Goal: Find specific page/section: Find specific page/section

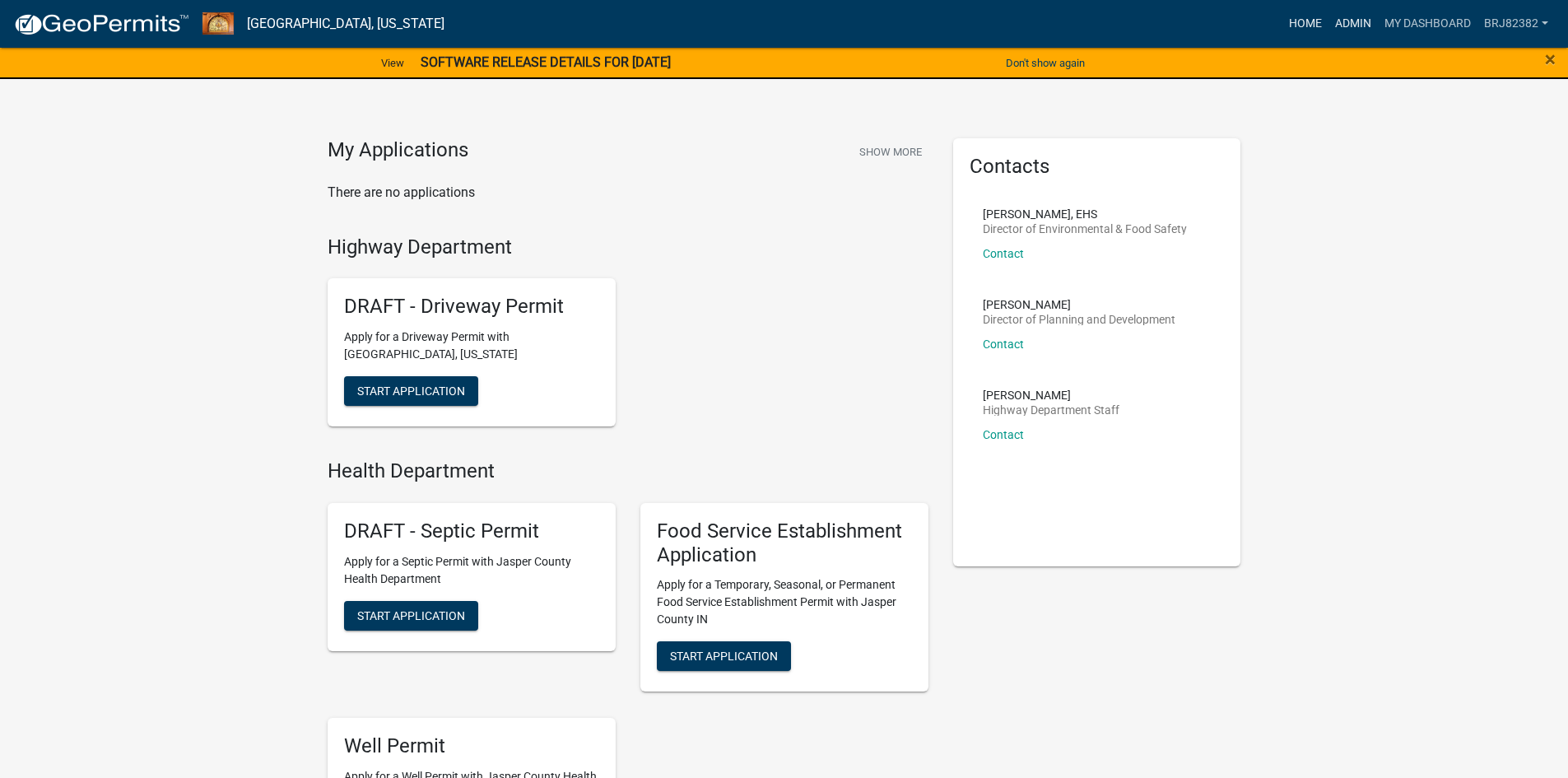
drag, startPoint x: 1340, startPoint y: 23, endPoint x: 1307, endPoint y: 38, distance: 36.2
click at [1342, 24] on link "Admin" at bounding box center [1353, 24] width 50 height 32
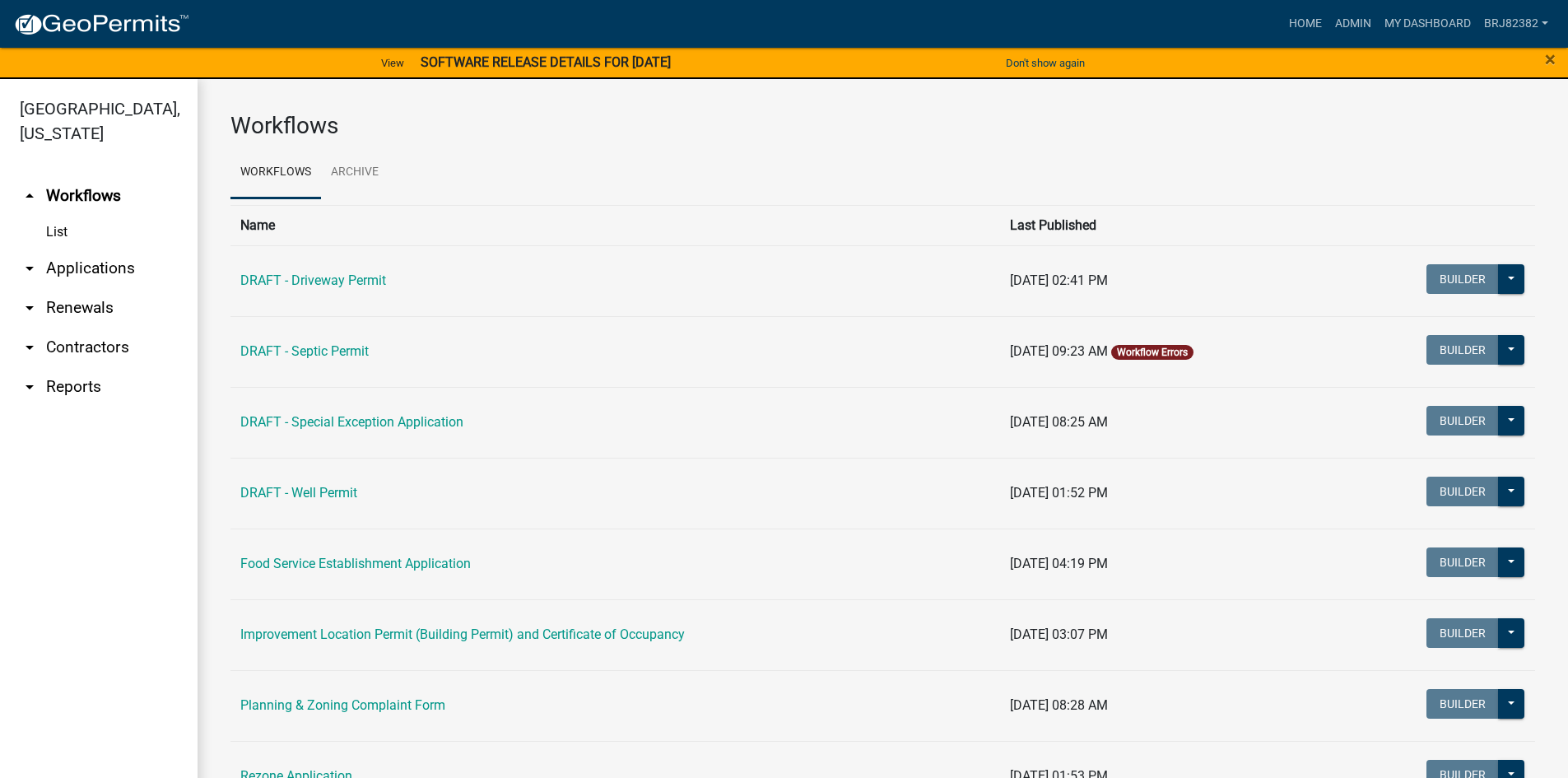
click at [71, 265] on link "arrow_drop_down Applications" at bounding box center [99, 267] width 197 height 39
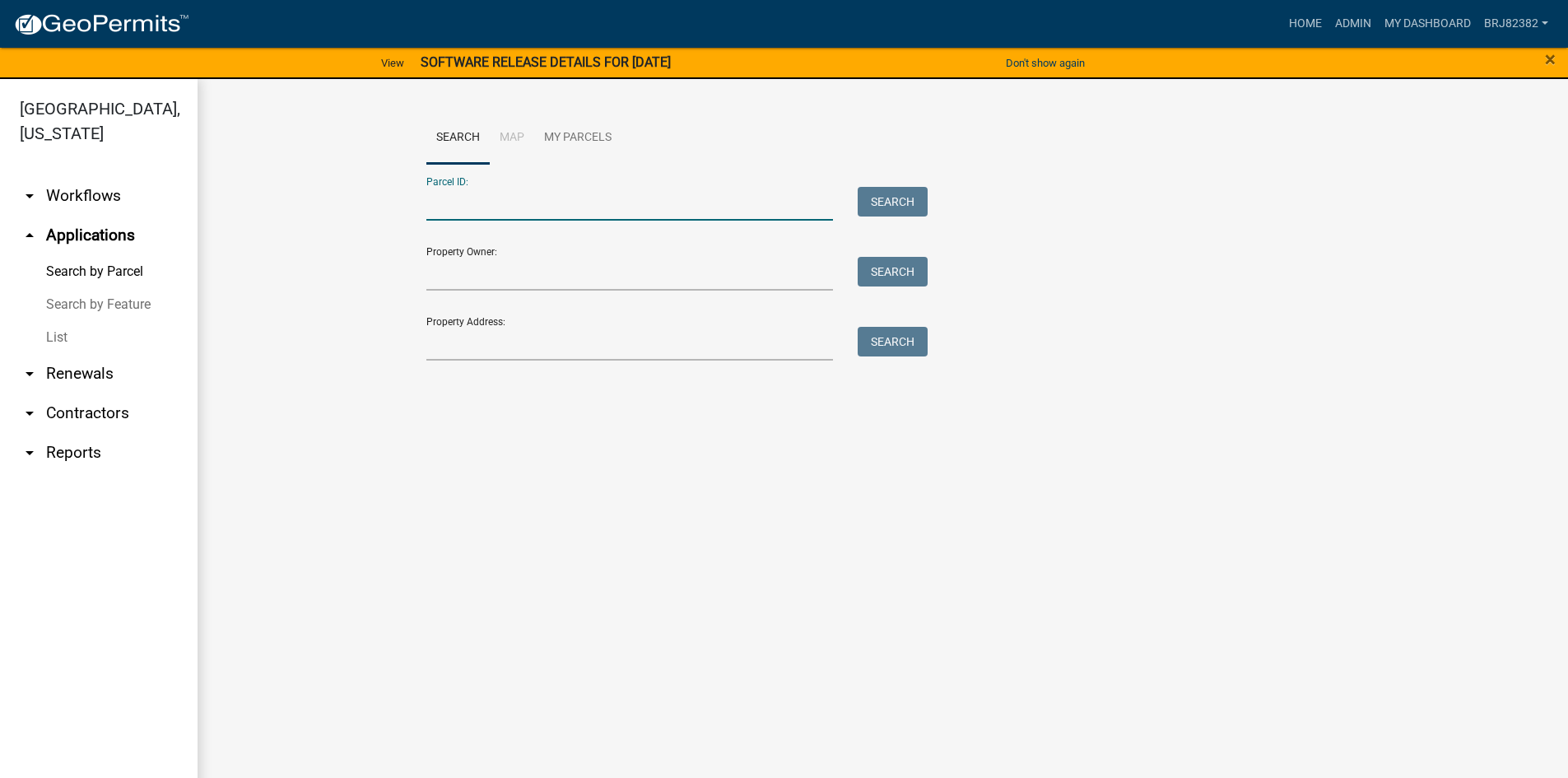
click at [493, 197] on input "Parcel ID:" at bounding box center [630, 203] width 407 height 34
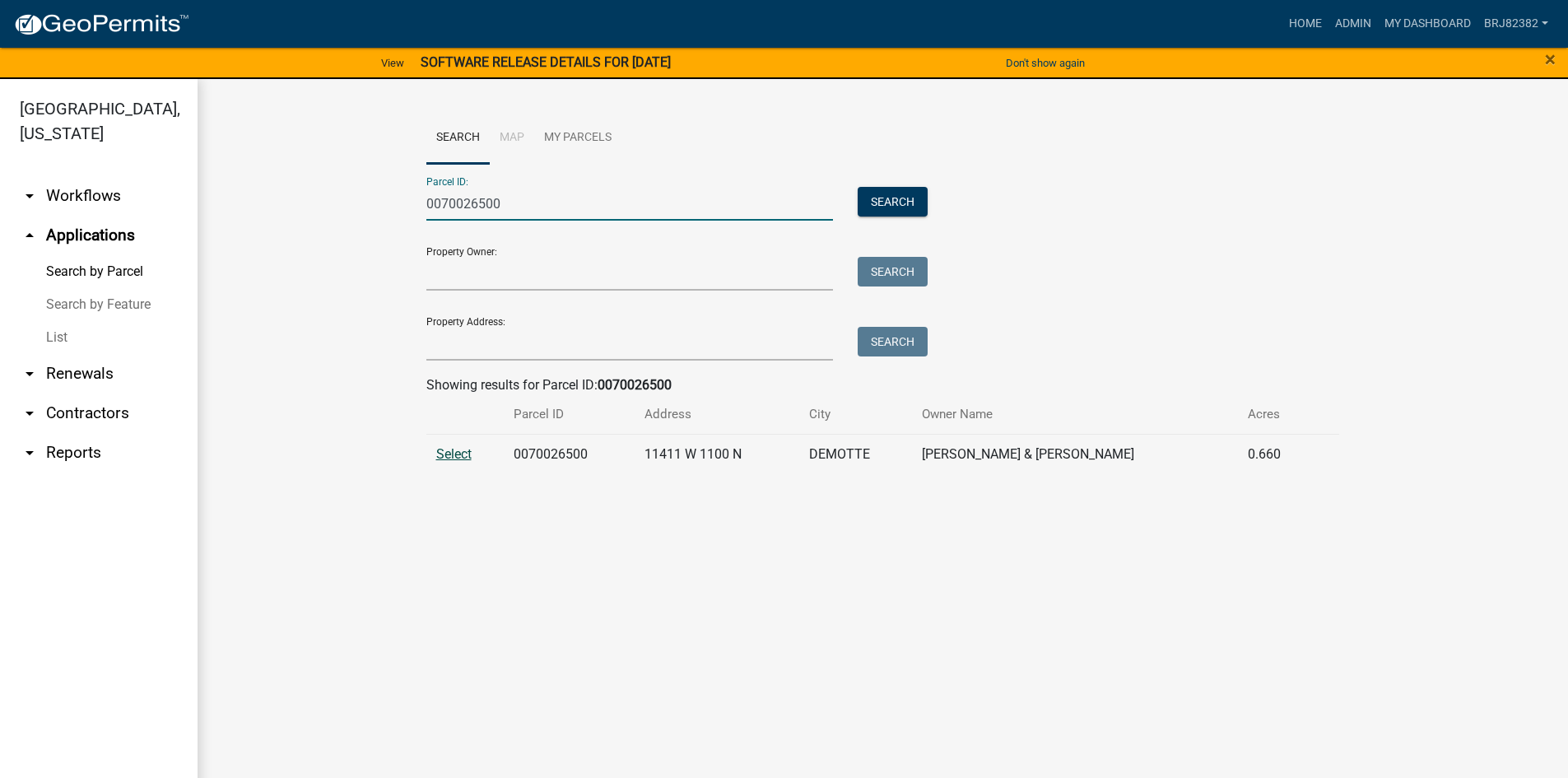
type input "0070026500"
click at [454, 459] on span "Select" at bounding box center [453, 453] width 35 height 15
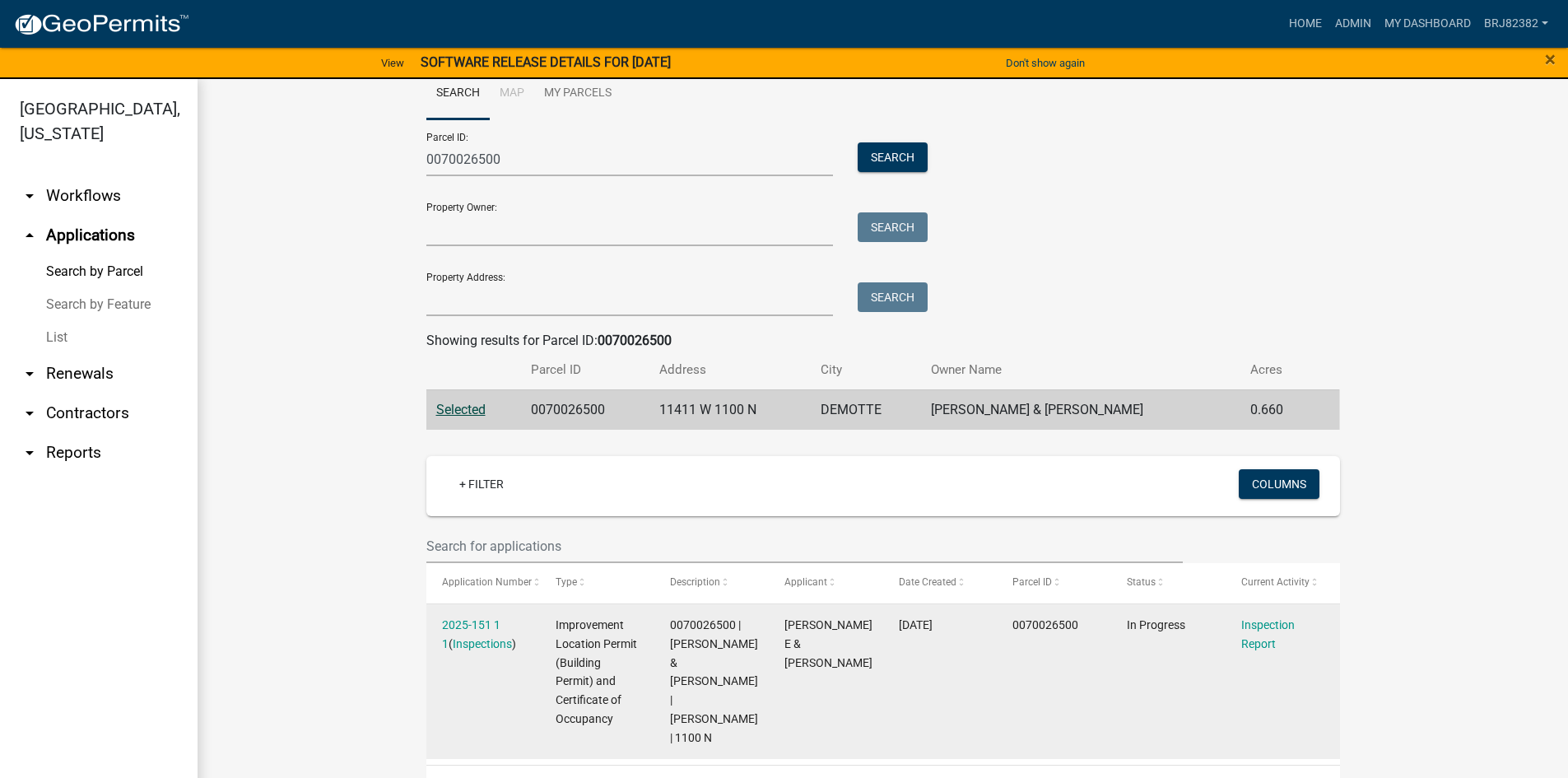
scroll to position [86, 0]
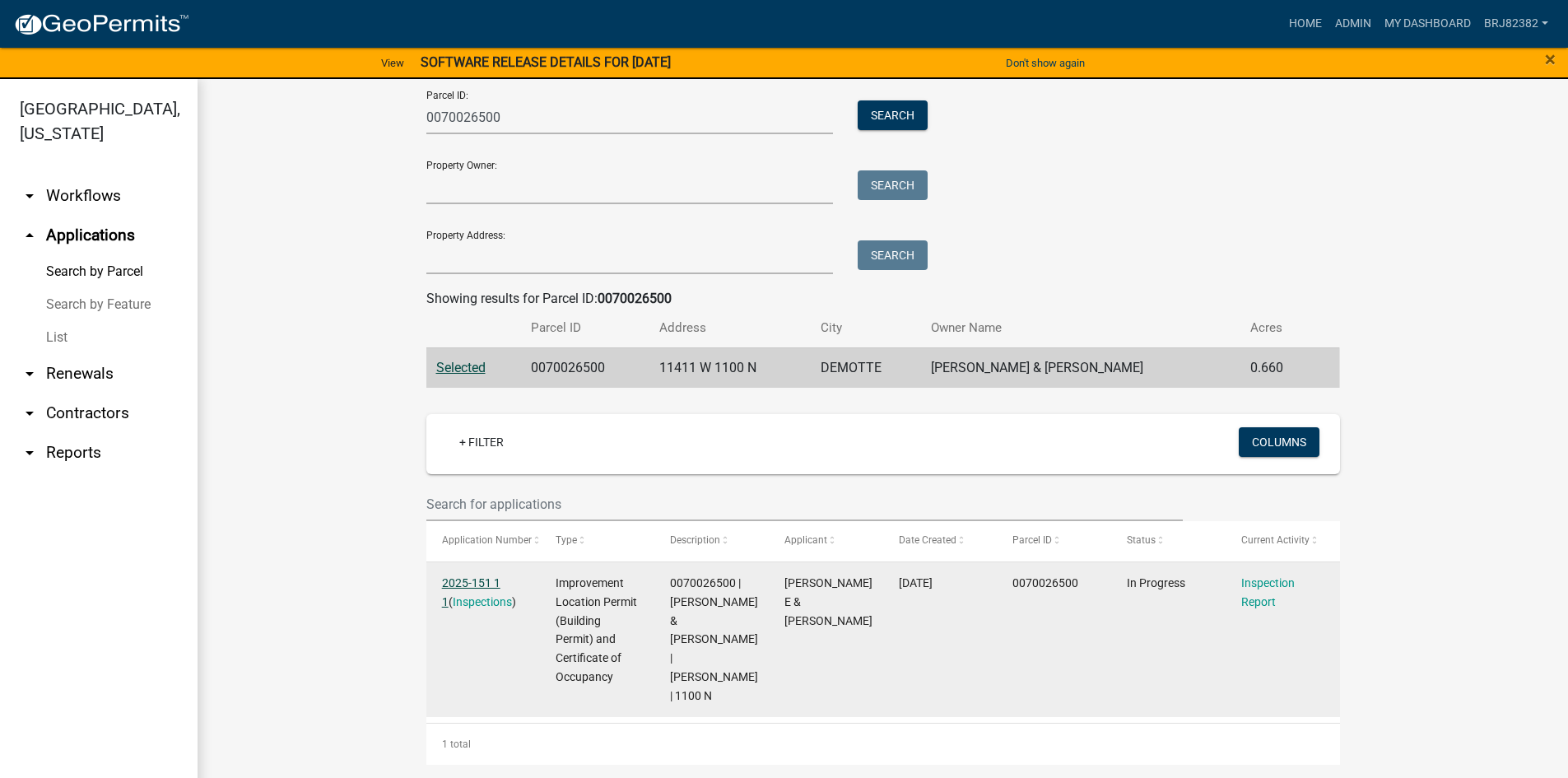
click at [483, 582] on link "2025-151 1 1" at bounding box center [471, 591] width 58 height 32
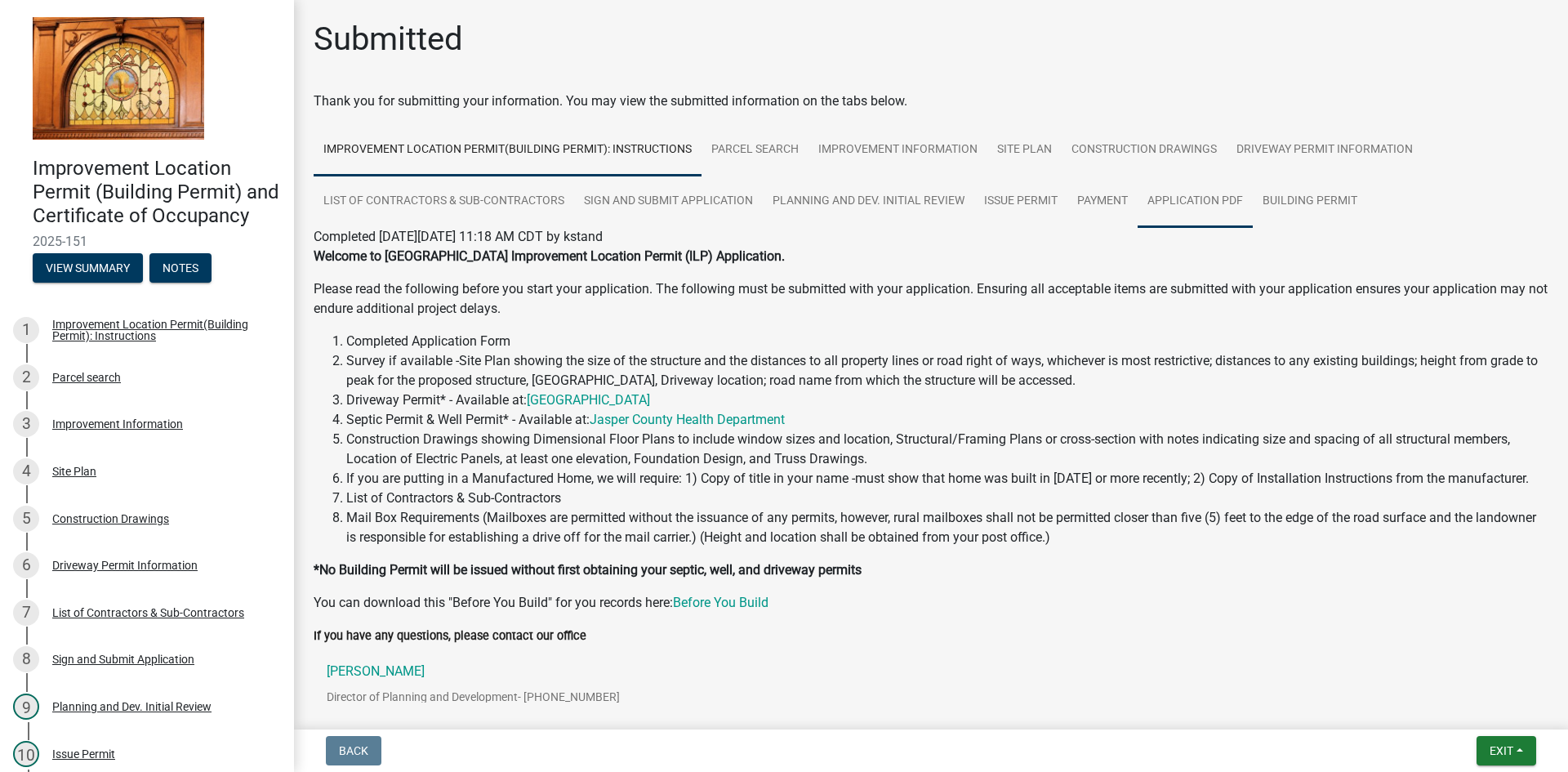
click at [1206, 200] on link "Application PDF" at bounding box center [1194, 202] width 115 height 52
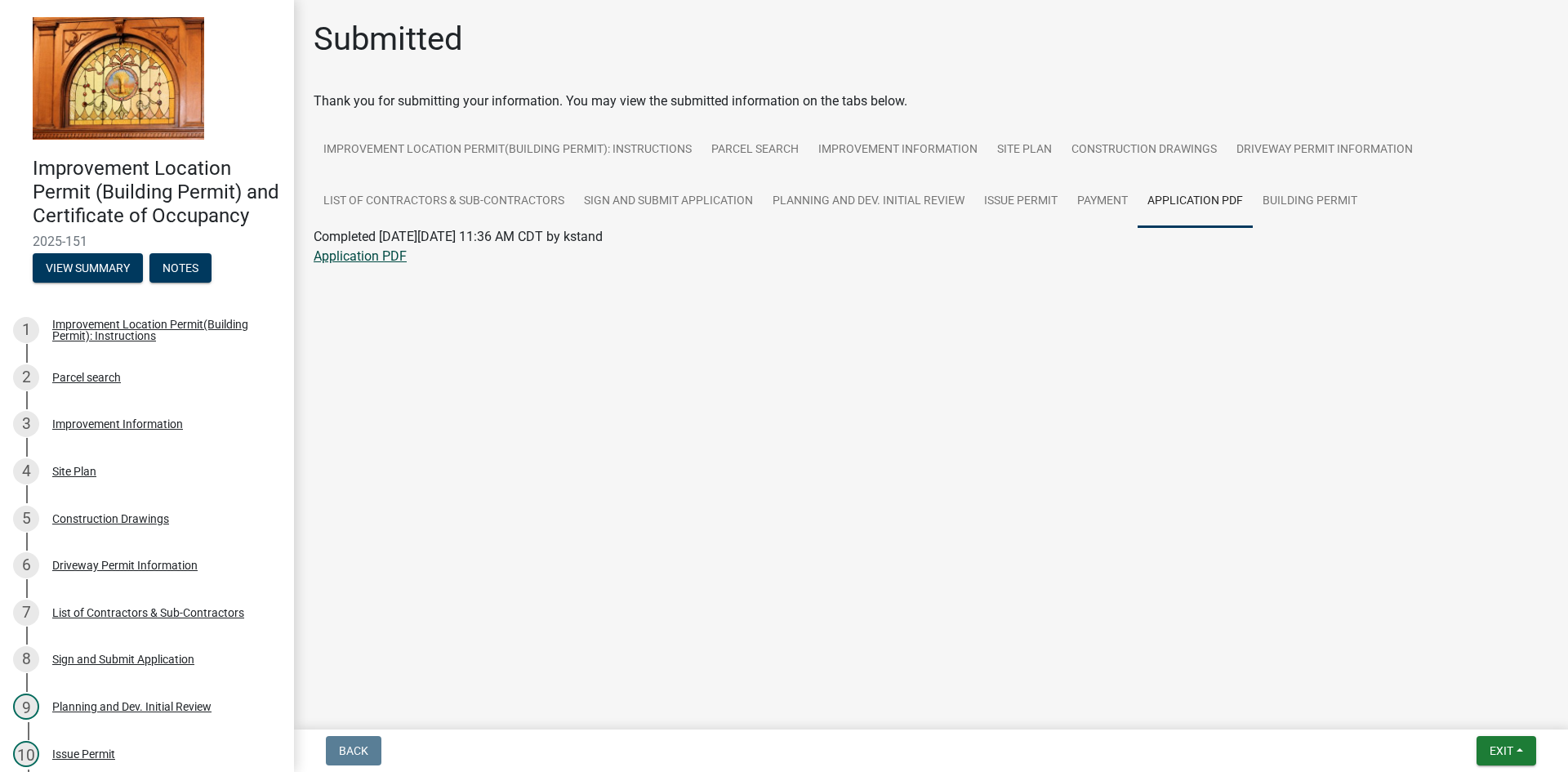
click at [377, 261] on link "Application PDF" at bounding box center [360, 256] width 93 height 15
drag, startPoint x: 1140, startPoint y: 162, endPoint x: 1094, endPoint y: 201, distance: 60.3
click at [1141, 162] on link "Construction Drawings" at bounding box center [1143, 150] width 165 height 52
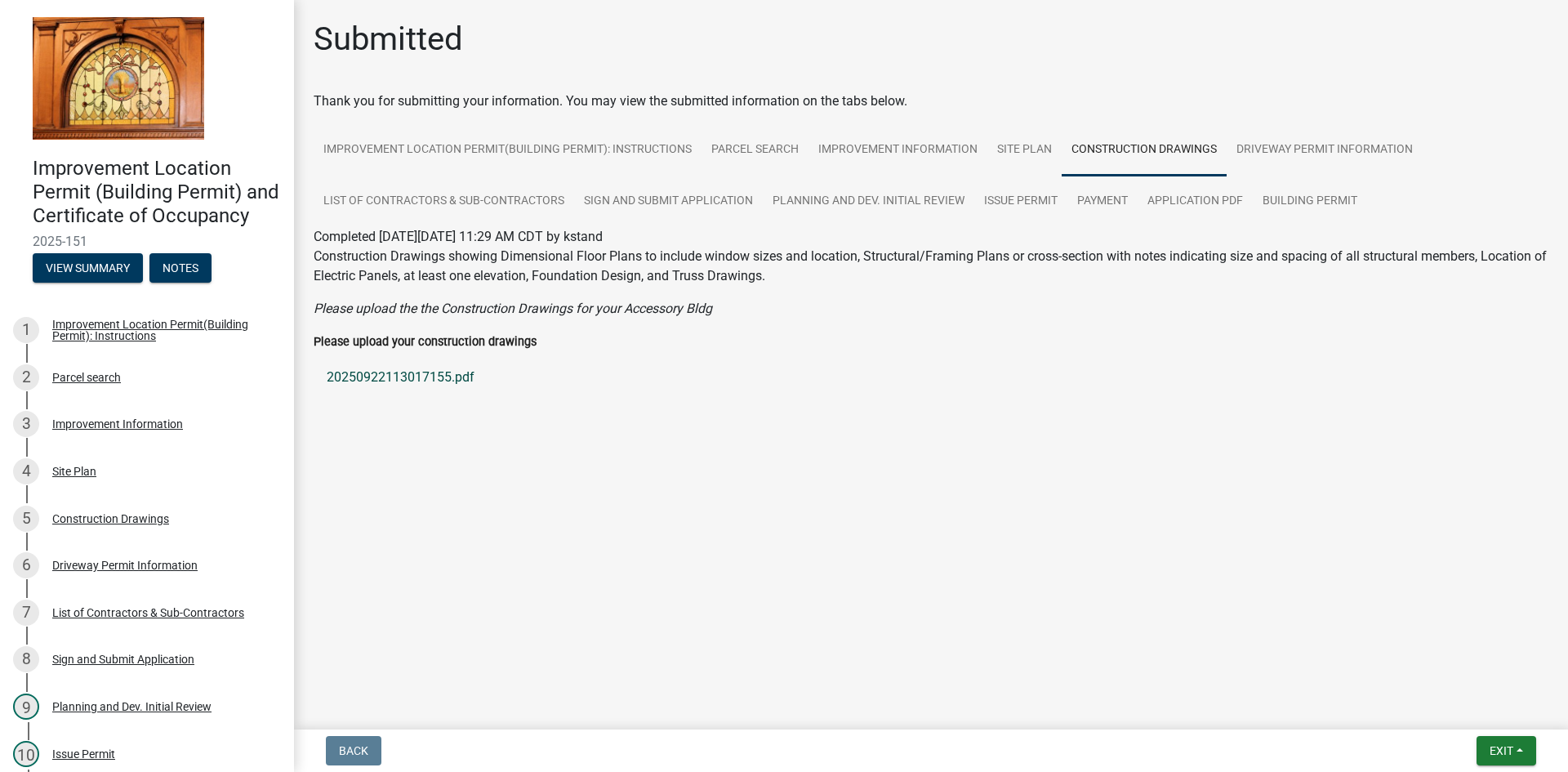
click at [460, 378] on link "20250922113017155.pdf" at bounding box center [931, 376] width 1235 height 39
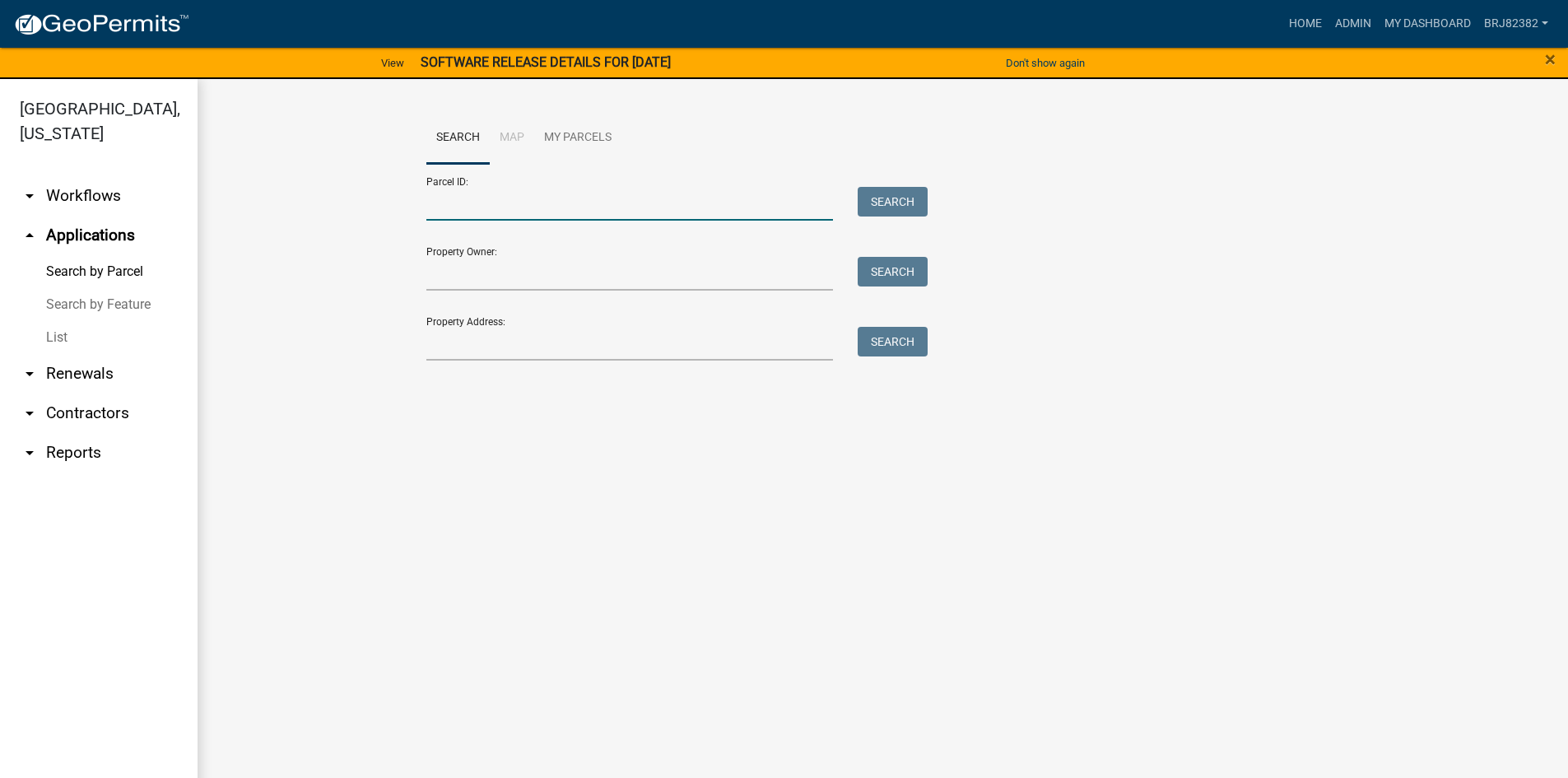
click at [497, 195] on input "Parcel ID:" at bounding box center [630, 203] width 407 height 34
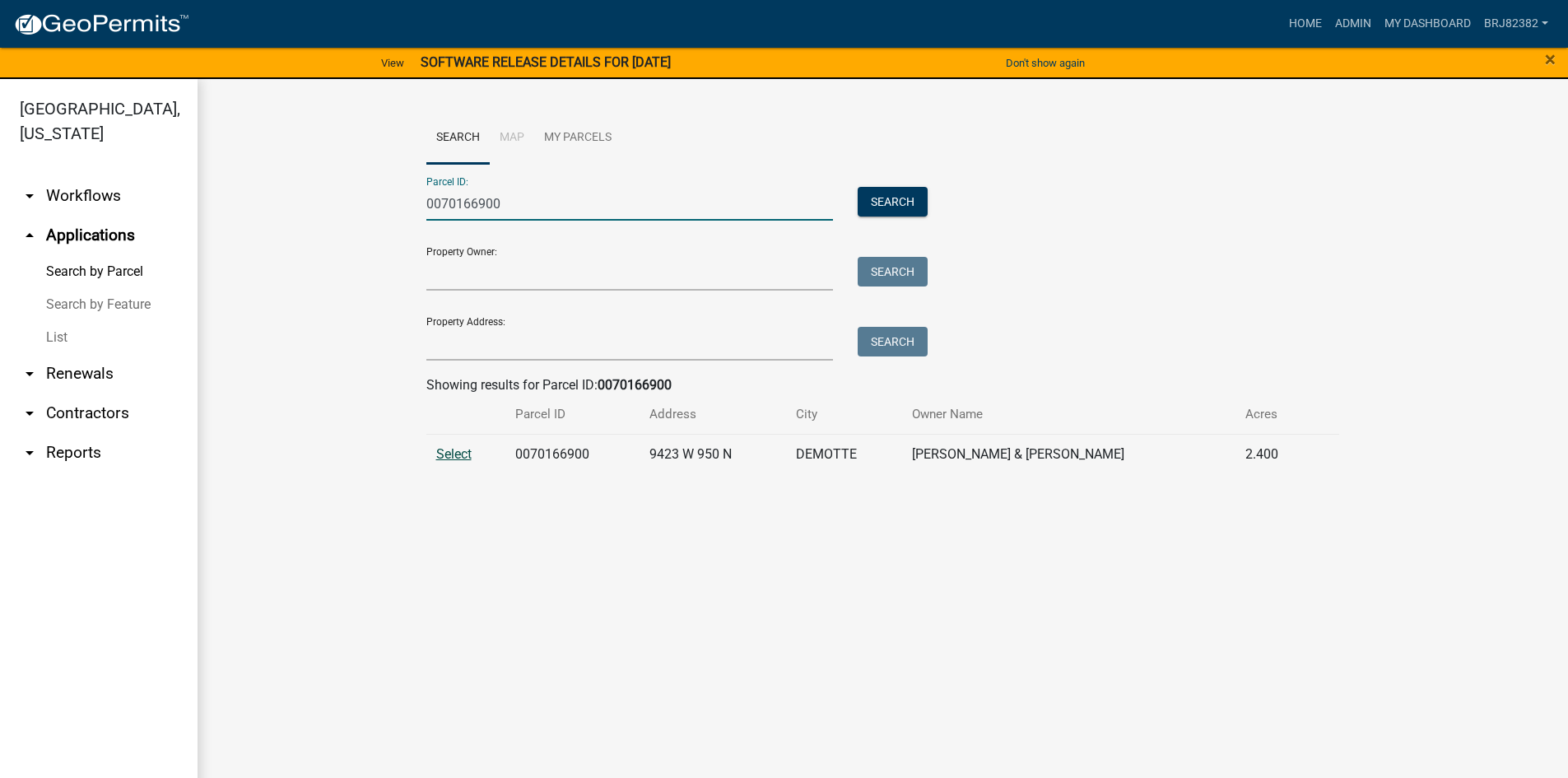
type input "0070166900"
click at [461, 452] on span "Select" at bounding box center [453, 453] width 35 height 15
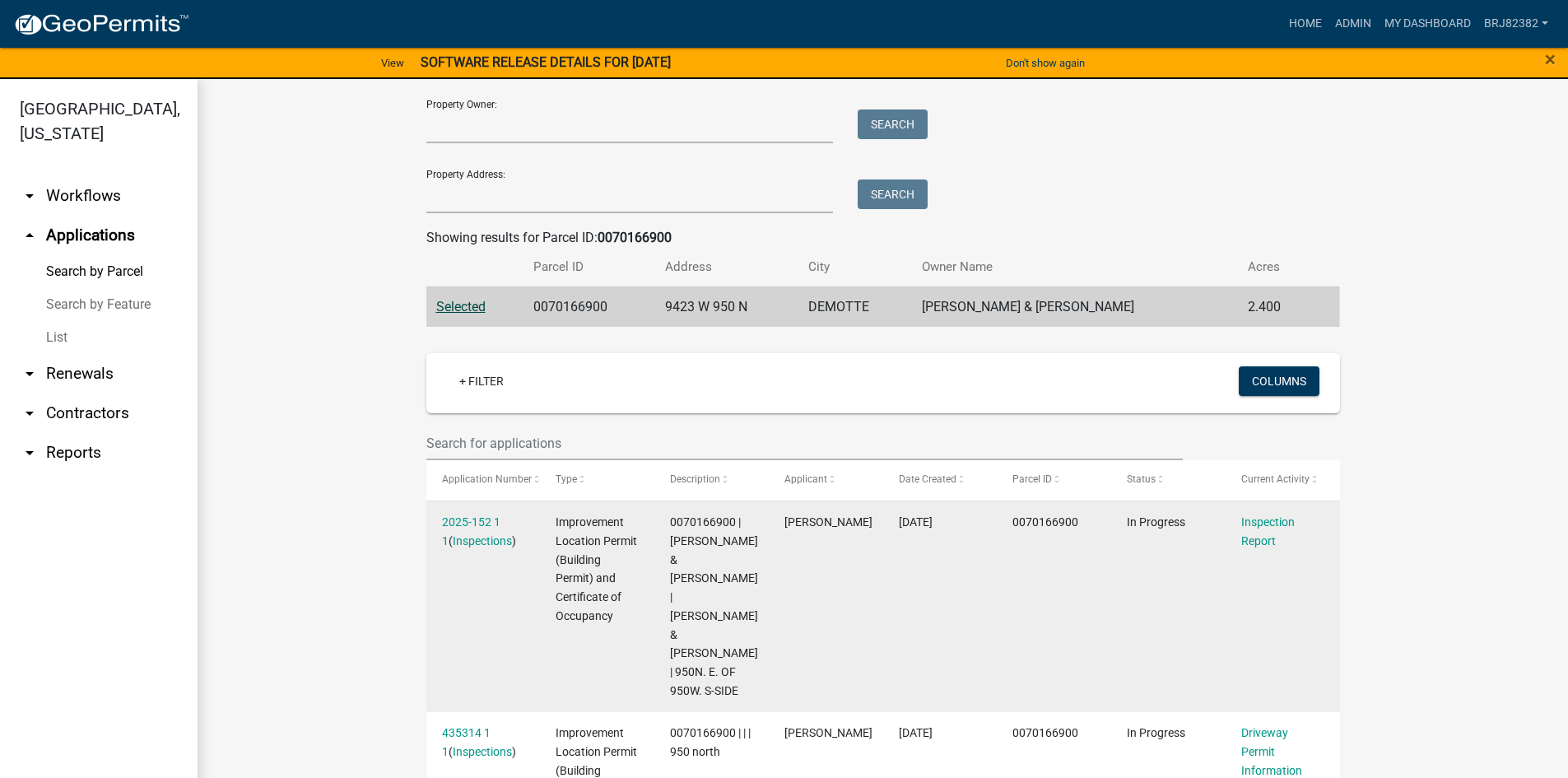
scroll to position [165, 0]
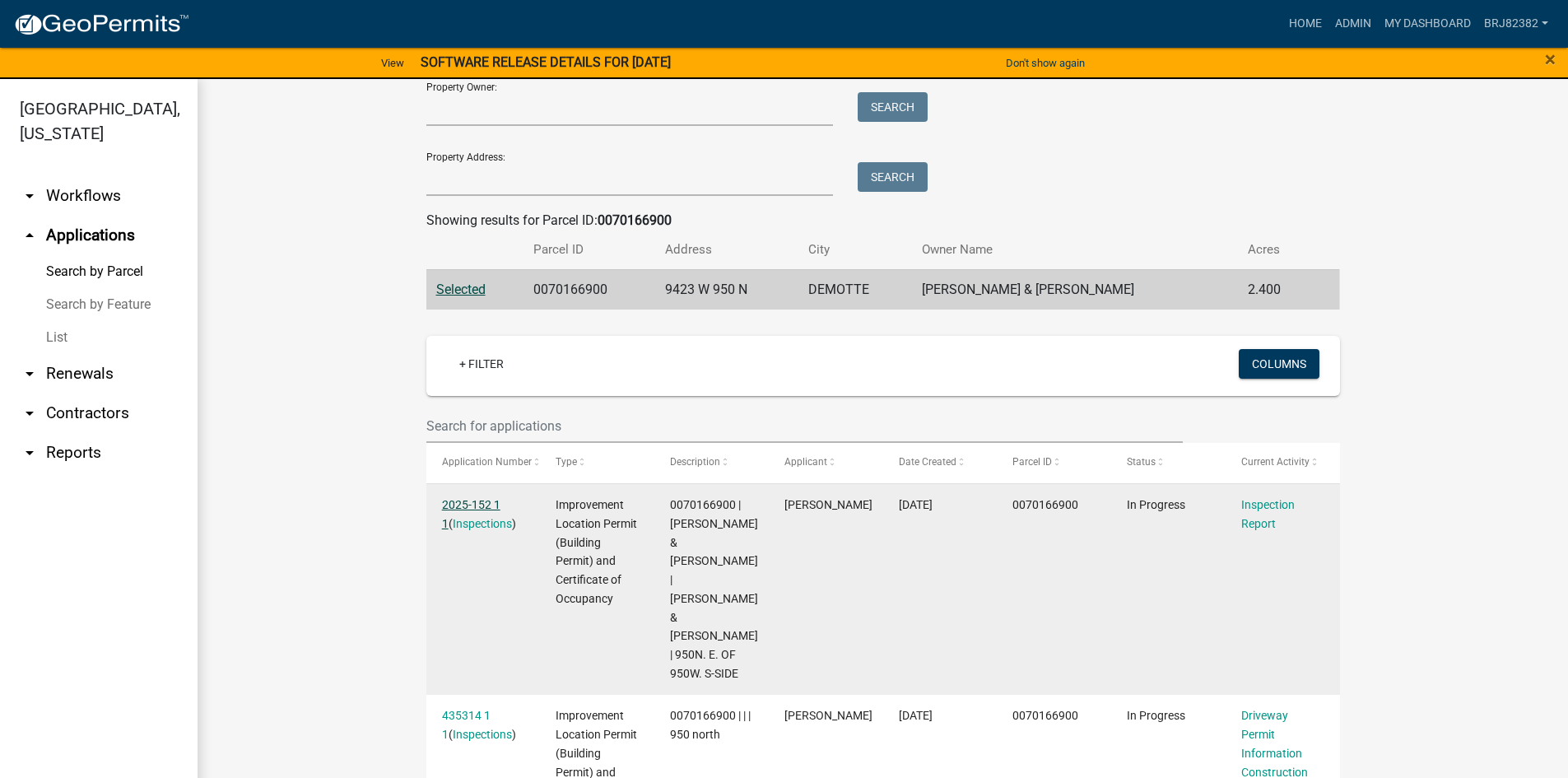
click at [484, 507] on link "2025-152 1 1" at bounding box center [471, 514] width 58 height 32
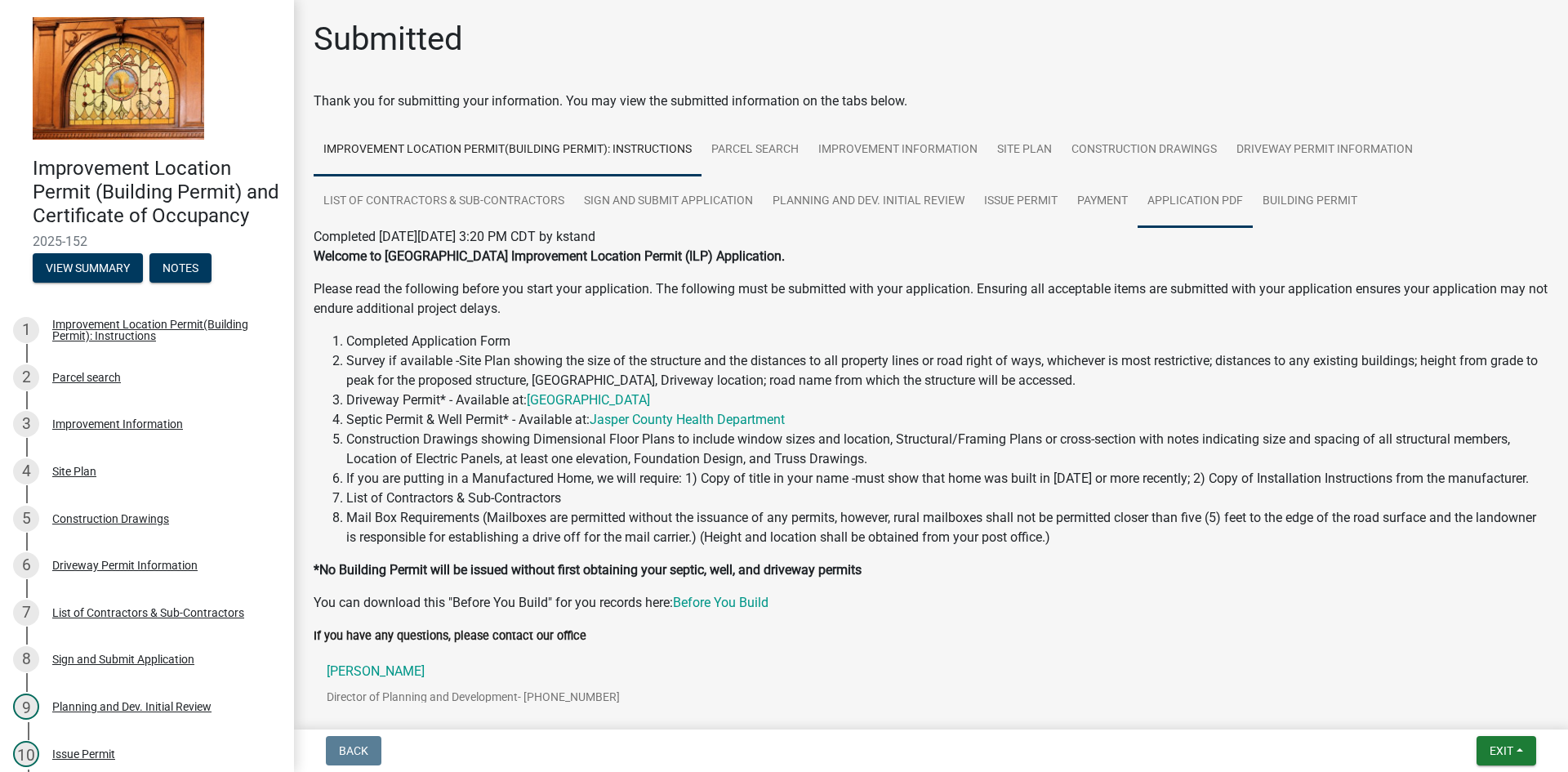
click at [1194, 209] on link "Application PDF" at bounding box center [1194, 202] width 115 height 52
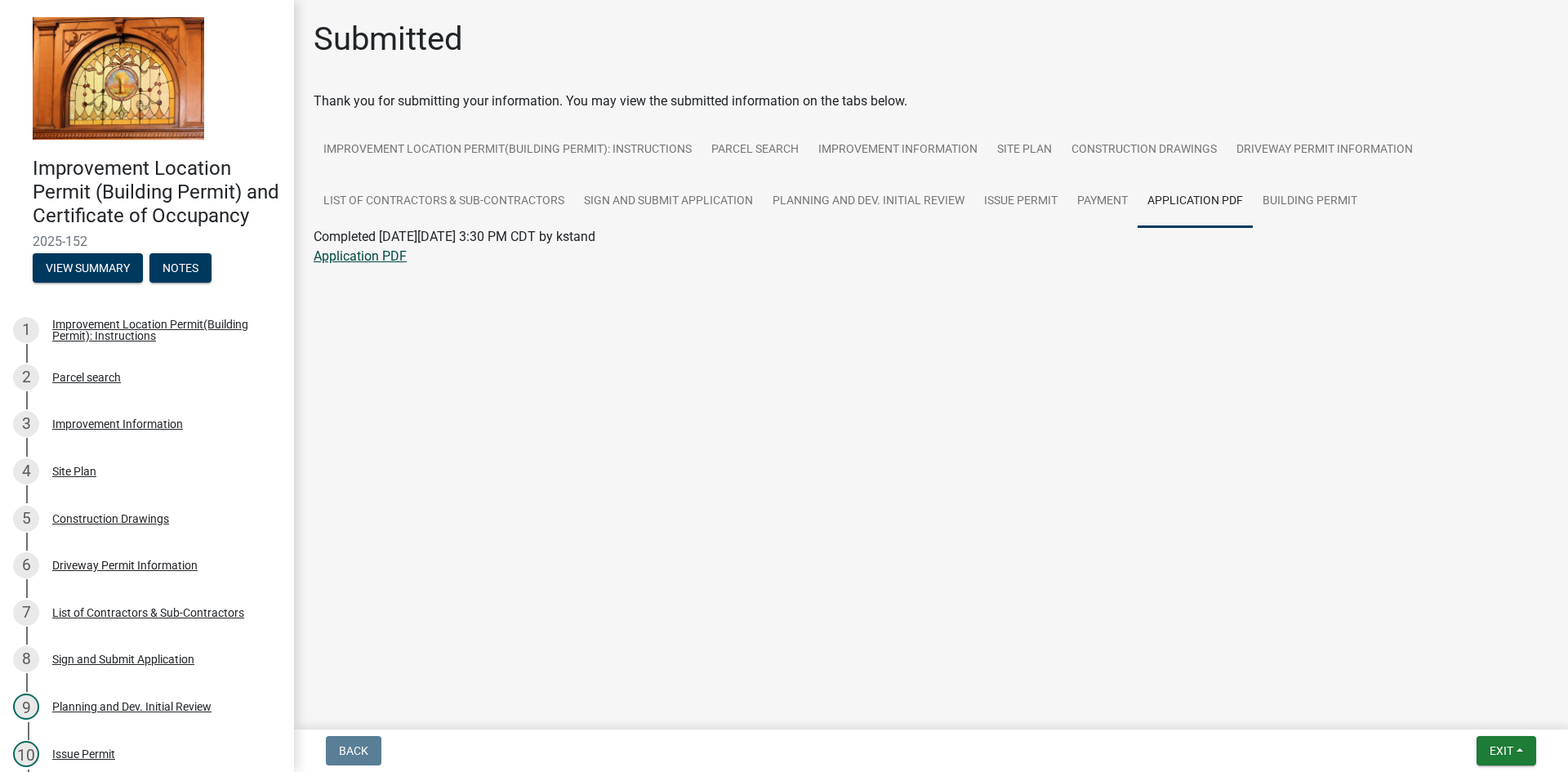
click at [388, 261] on link "Application PDF" at bounding box center [360, 256] width 93 height 15
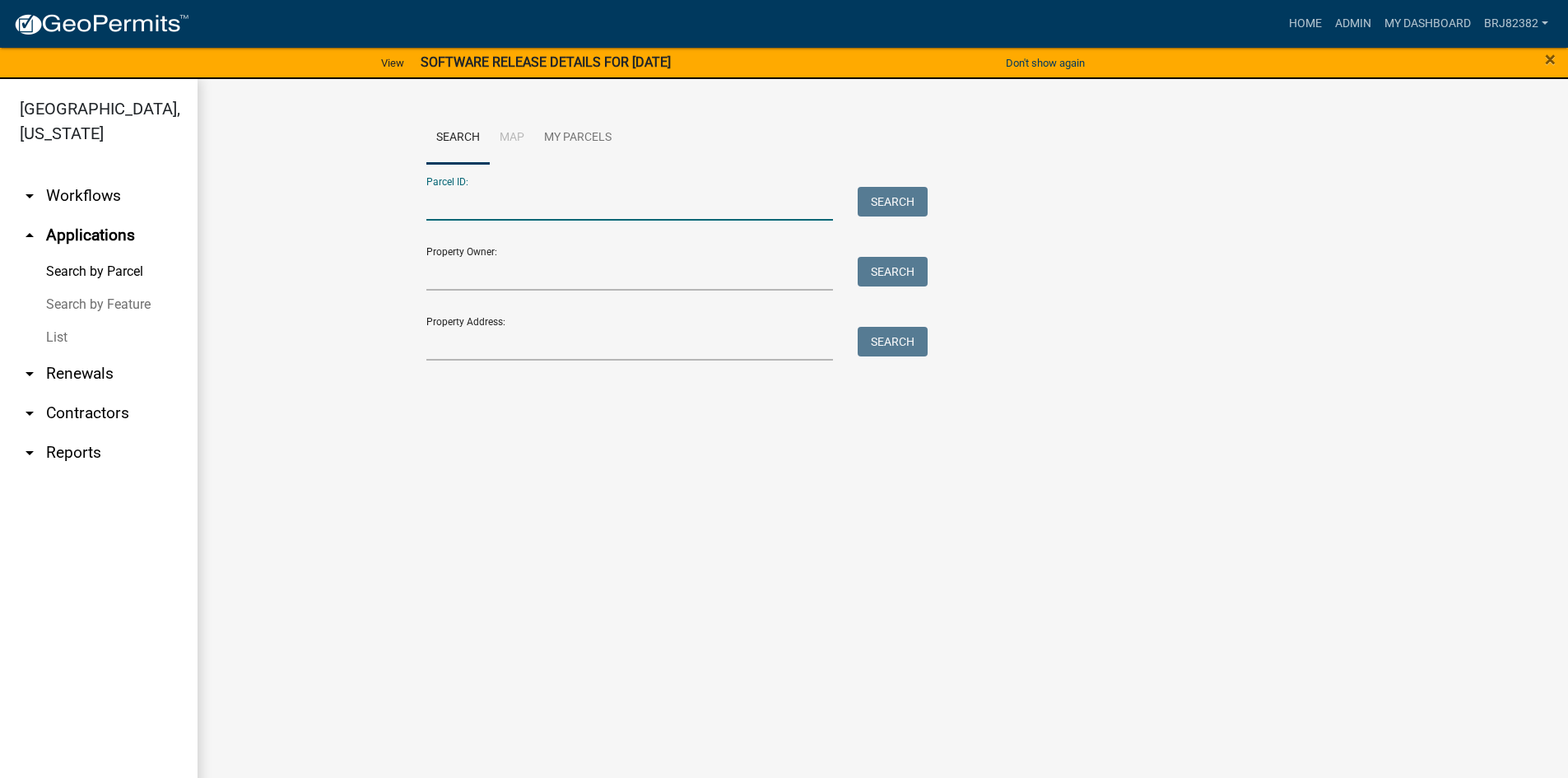
click at [519, 208] on input "Parcel ID:" at bounding box center [630, 203] width 407 height 34
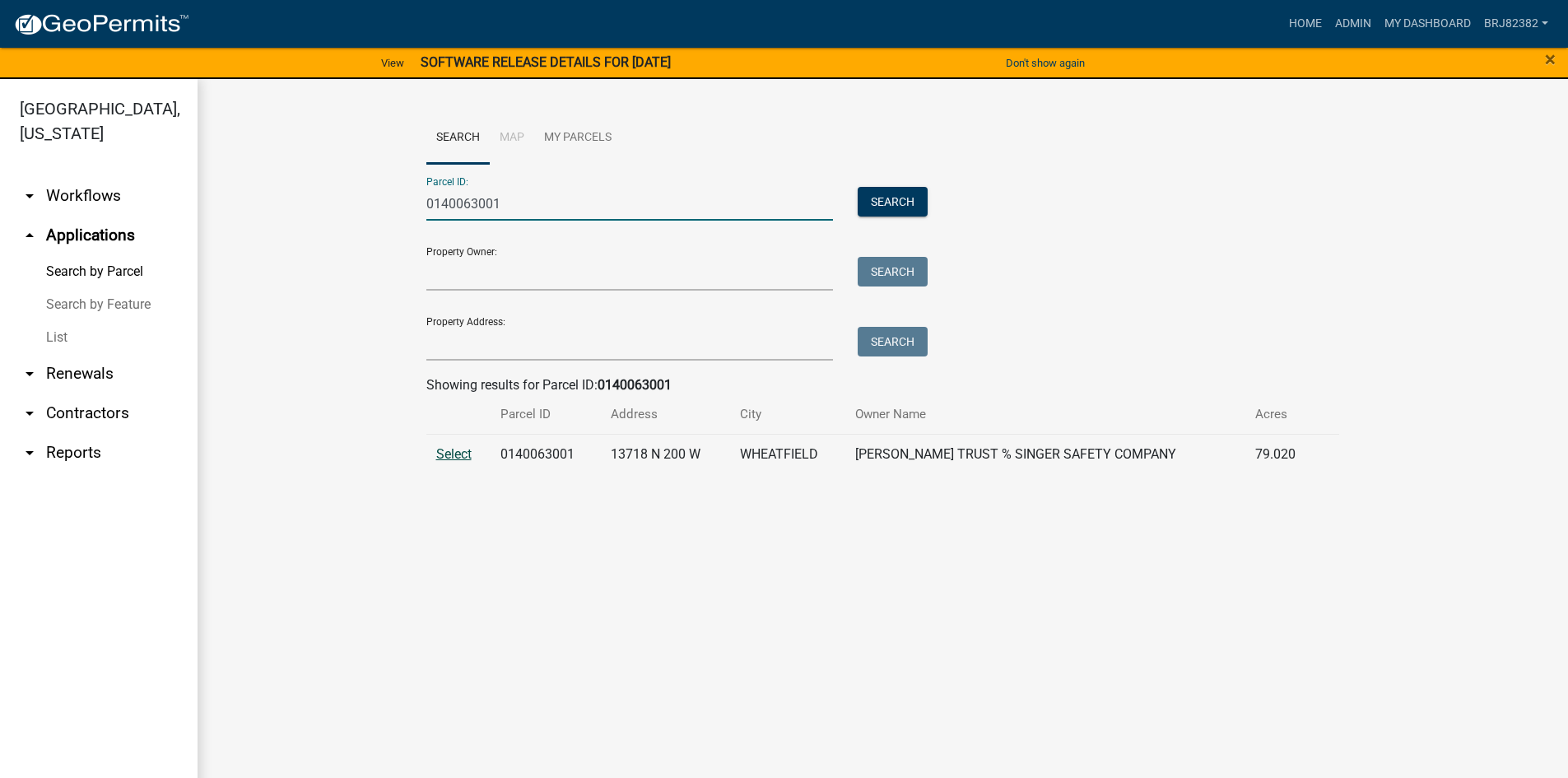
type input "0140063001"
click at [460, 452] on span "Select" at bounding box center [453, 453] width 35 height 15
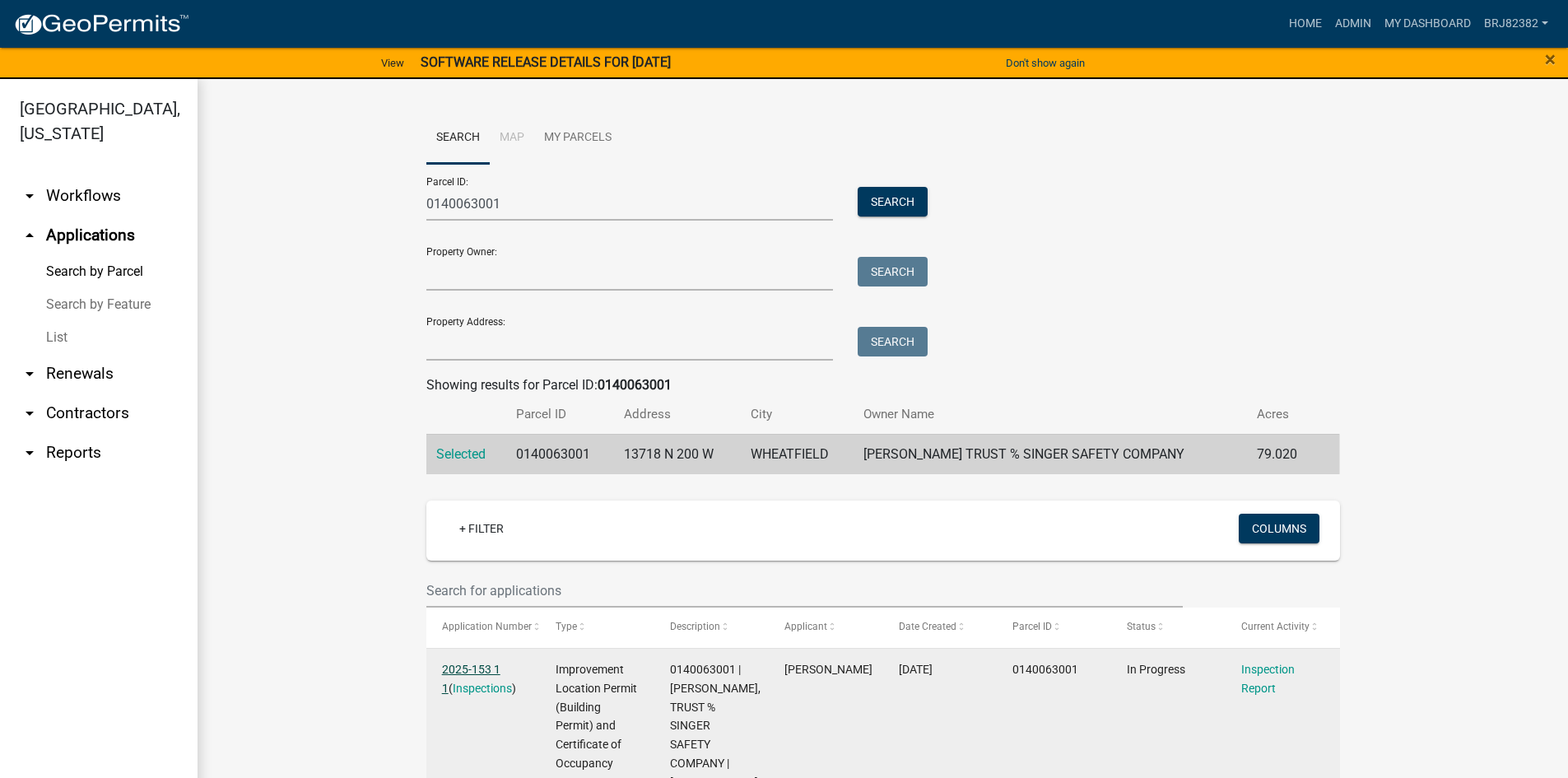
click at [464, 671] on link "2025-153 1 1" at bounding box center [471, 677] width 58 height 32
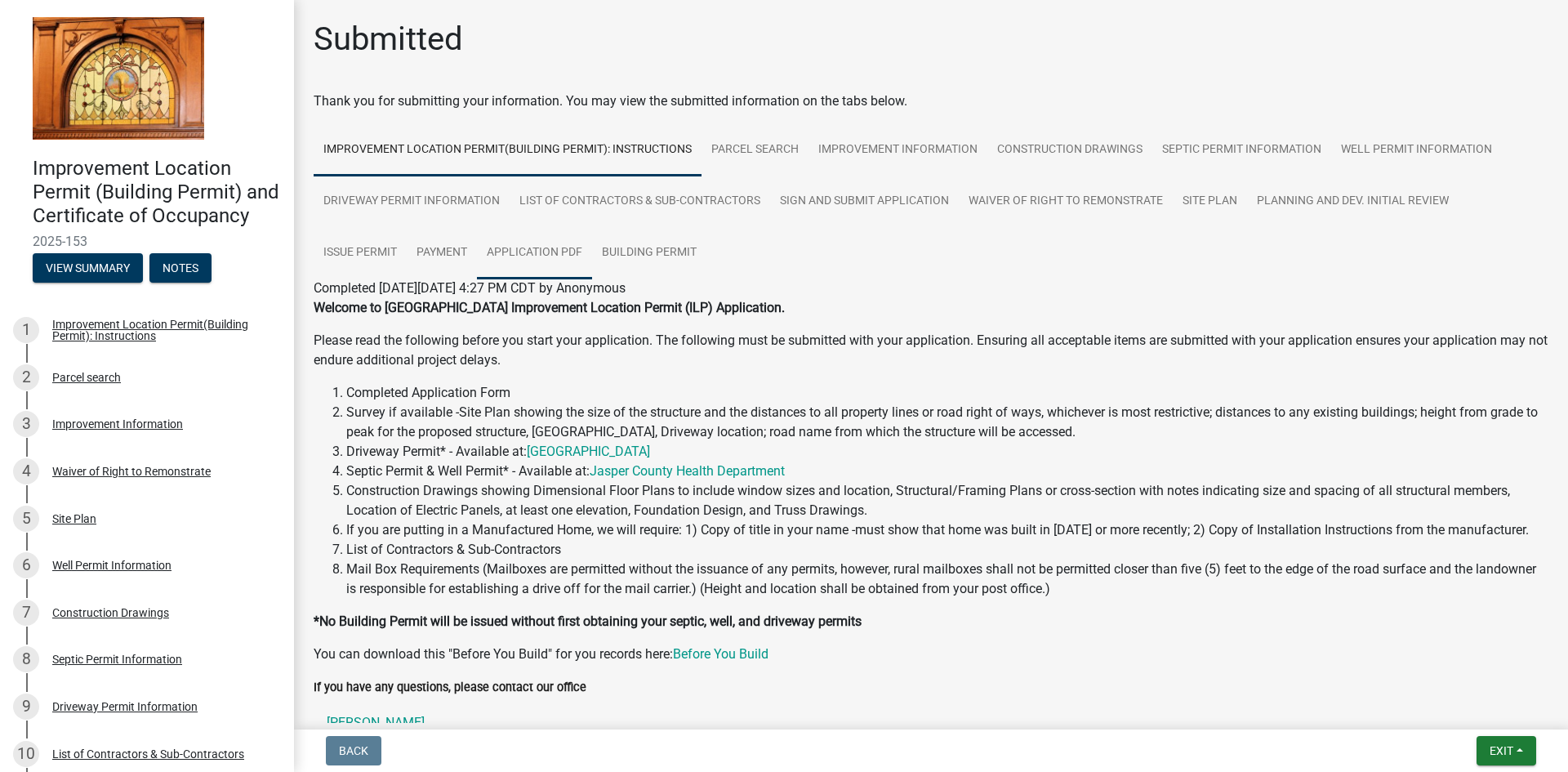
click at [533, 260] on link "Application PDF" at bounding box center [534, 253] width 115 height 52
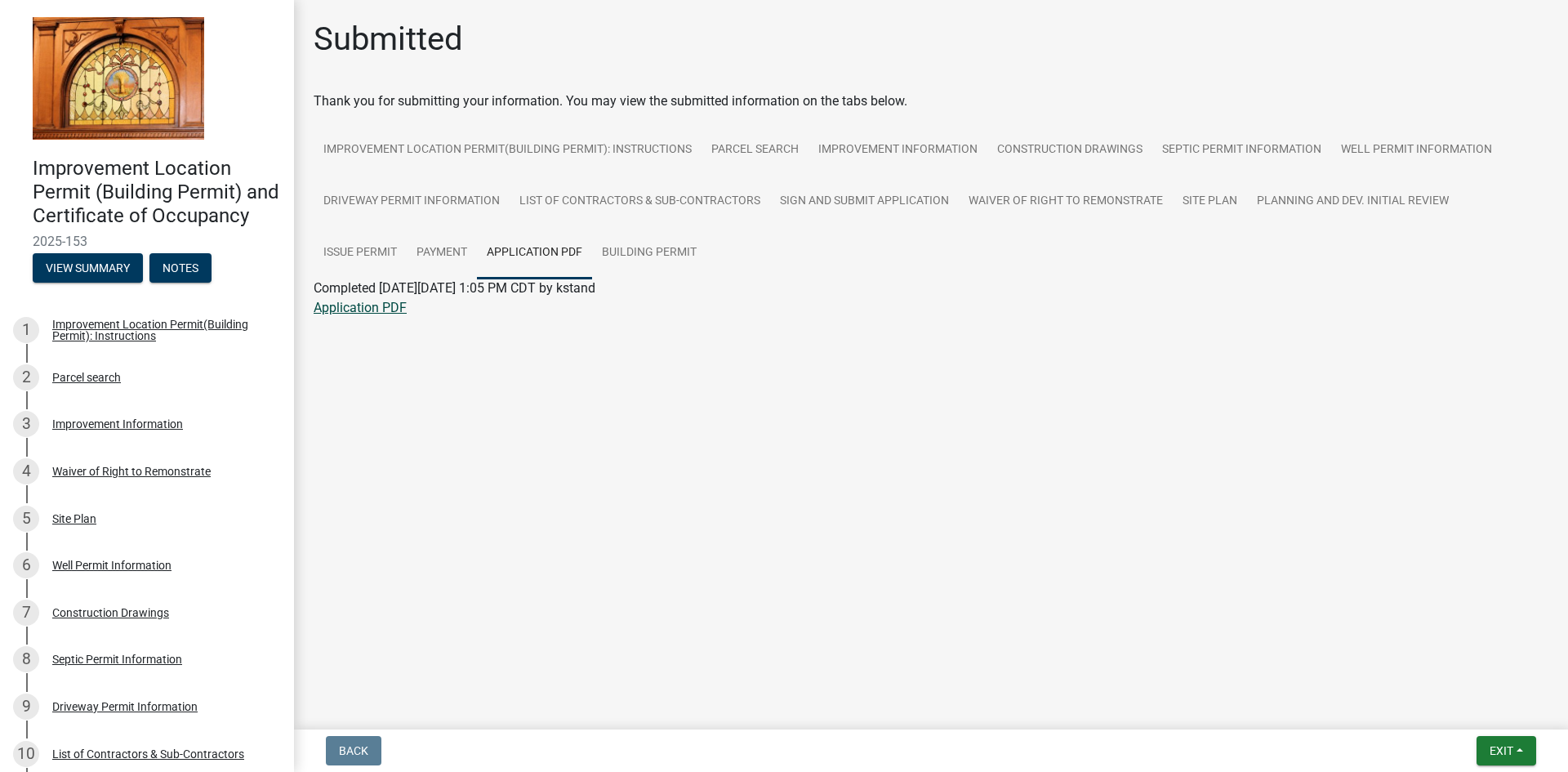
click at [366, 305] on link "Application PDF" at bounding box center [360, 307] width 93 height 15
drag, startPoint x: 1059, startPoint y: 159, endPoint x: 1058, endPoint y: 177, distance: 18.0
click at [1059, 159] on link "Construction Drawings" at bounding box center [1069, 150] width 165 height 52
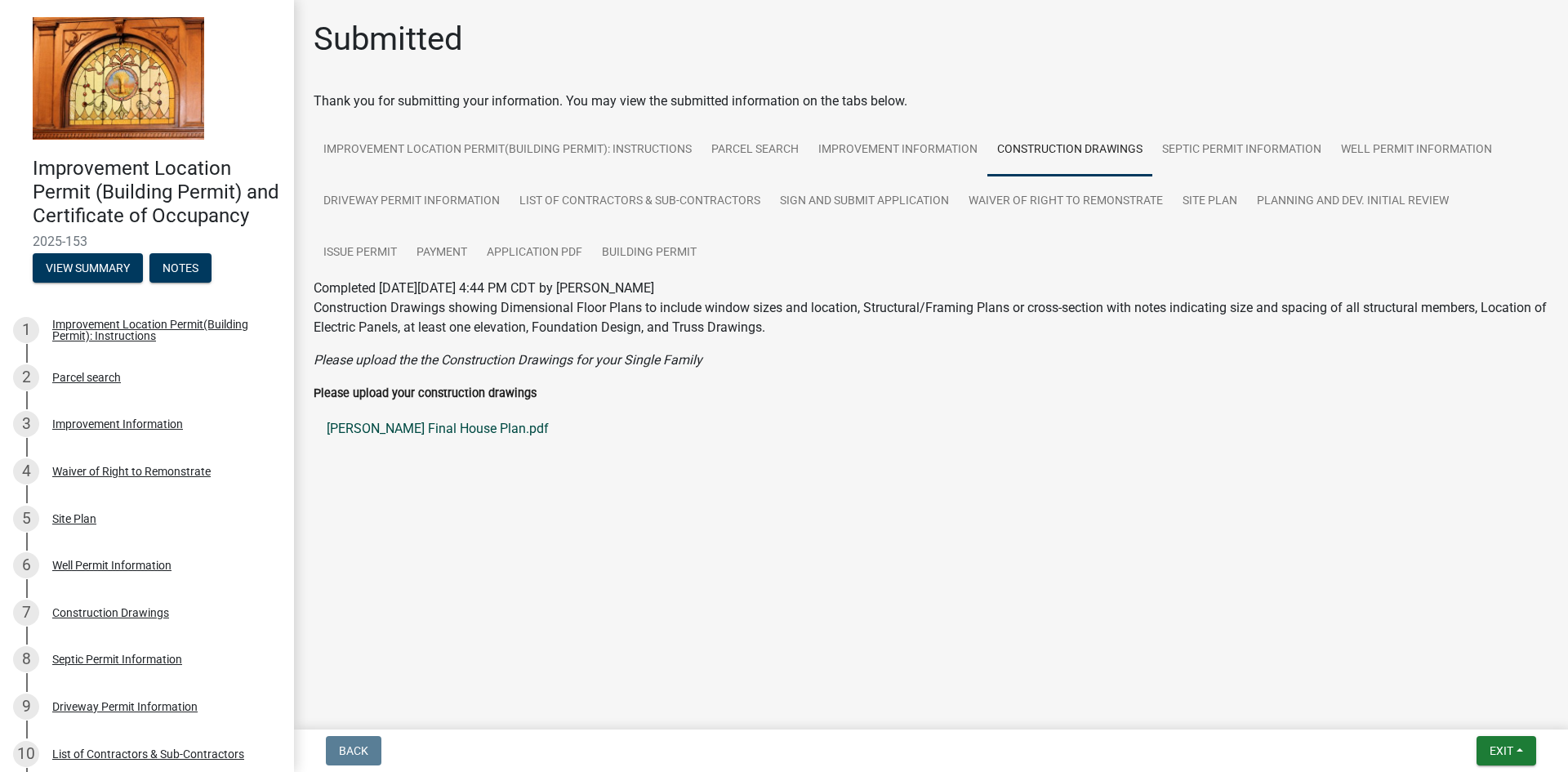
click at [435, 429] on link "[PERSON_NAME] Final House Plan.pdf" at bounding box center [931, 428] width 1235 height 39
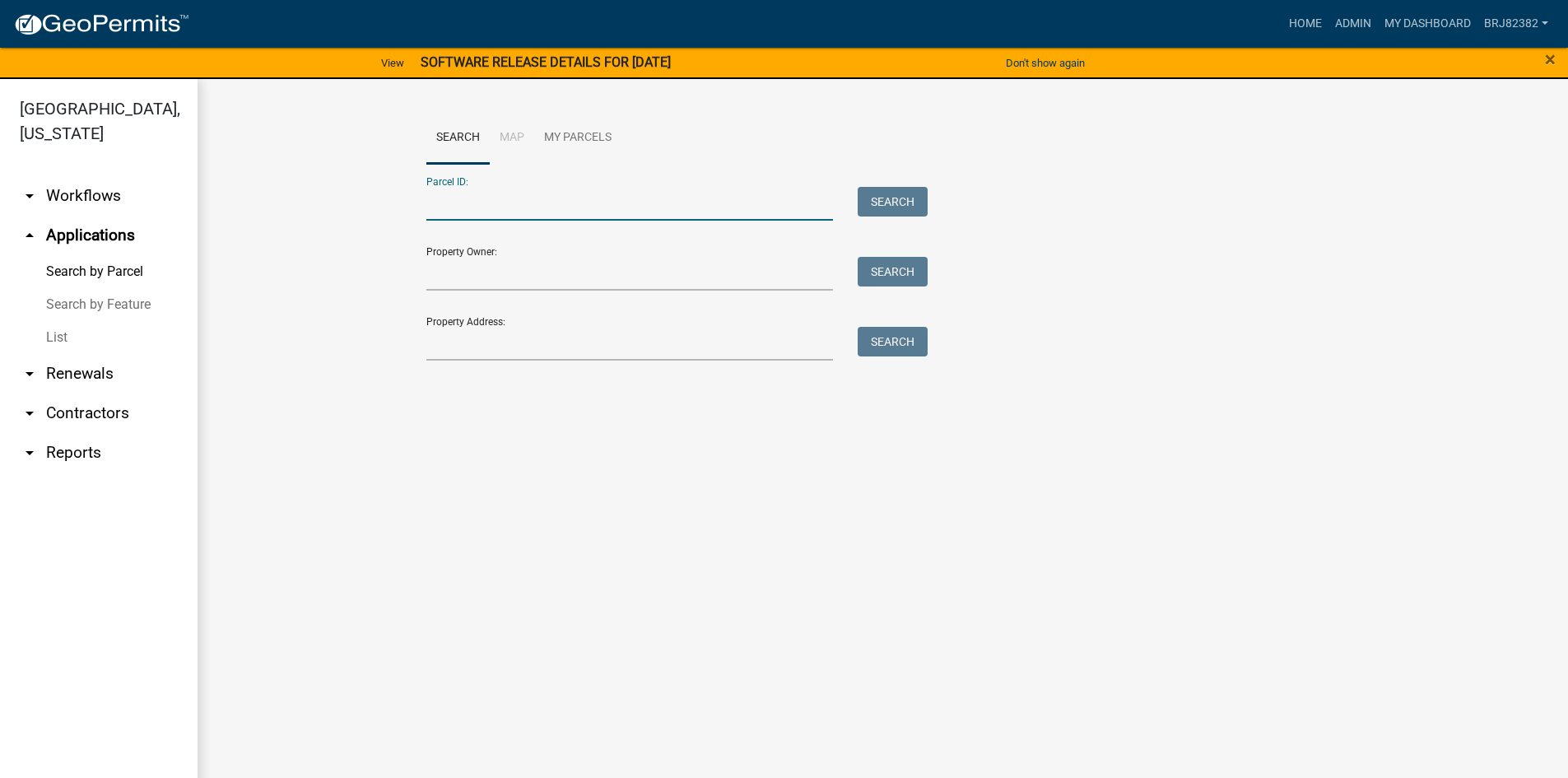
click at [551, 200] on input "Parcel ID:" at bounding box center [630, 203] width 407 height 34
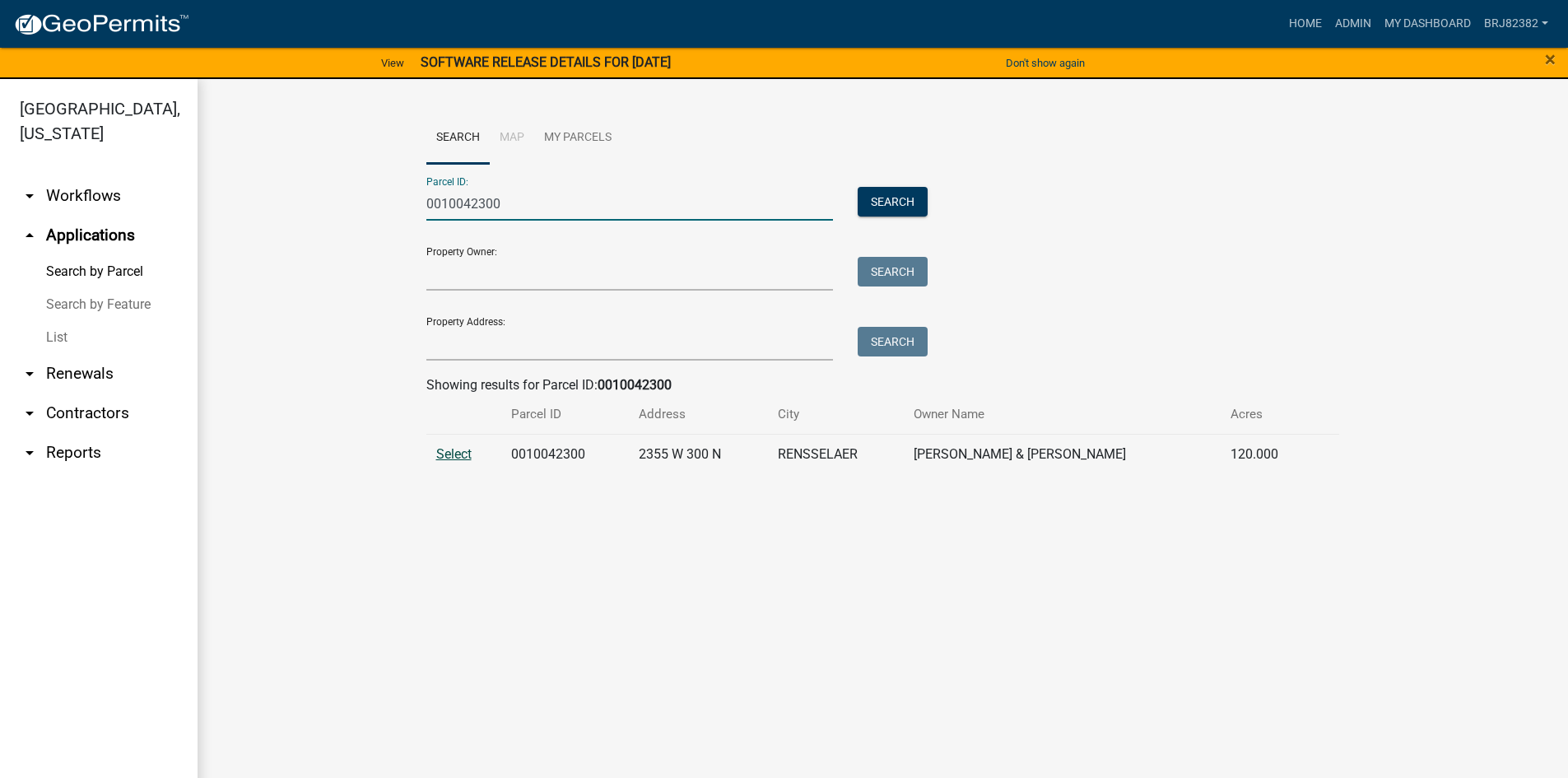
type input "0010042300"
click at [443, 451] on span "Select" at bounding box center [453, 453] width 35 height 15
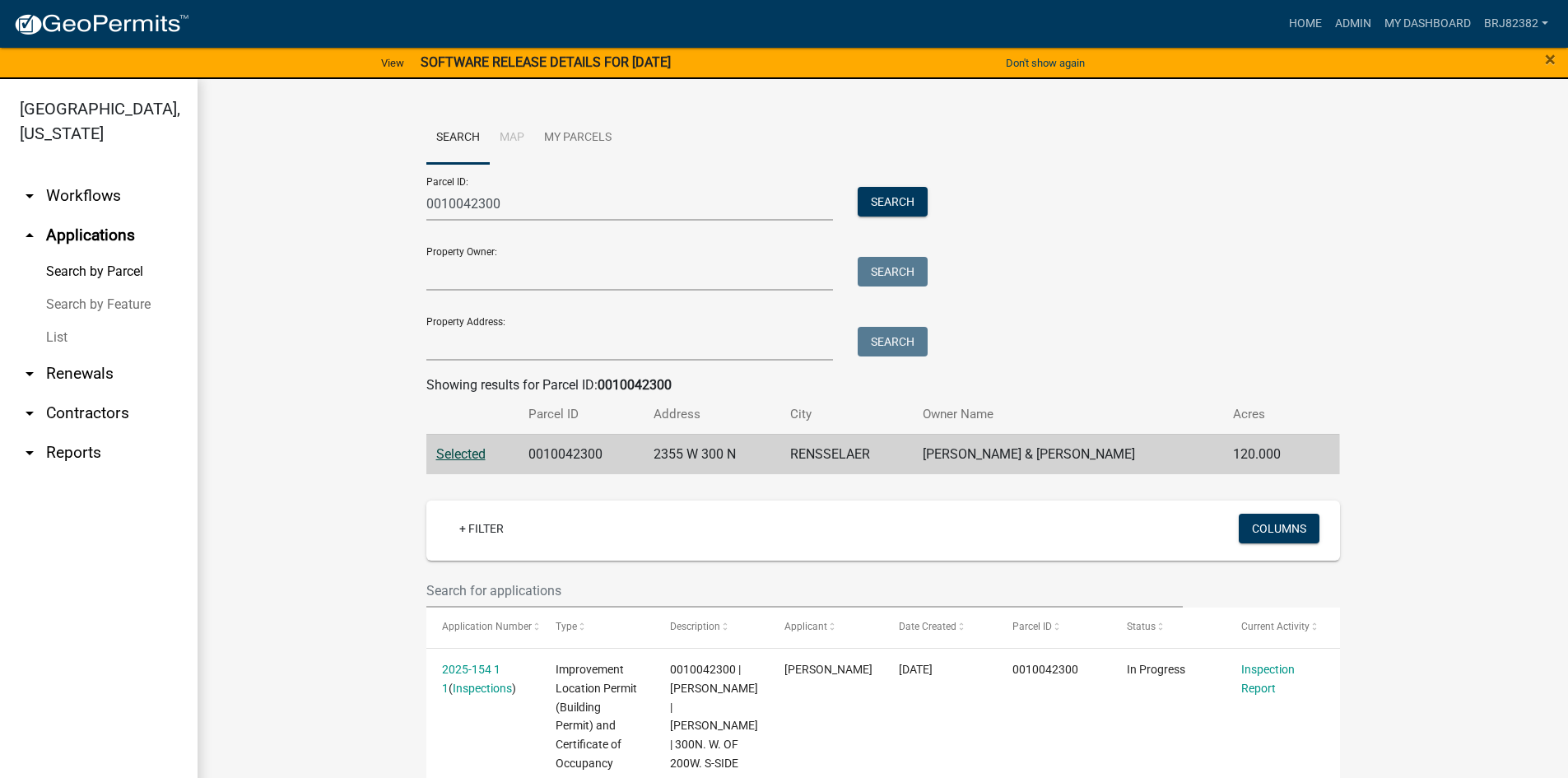
scroll to position [86, 0]
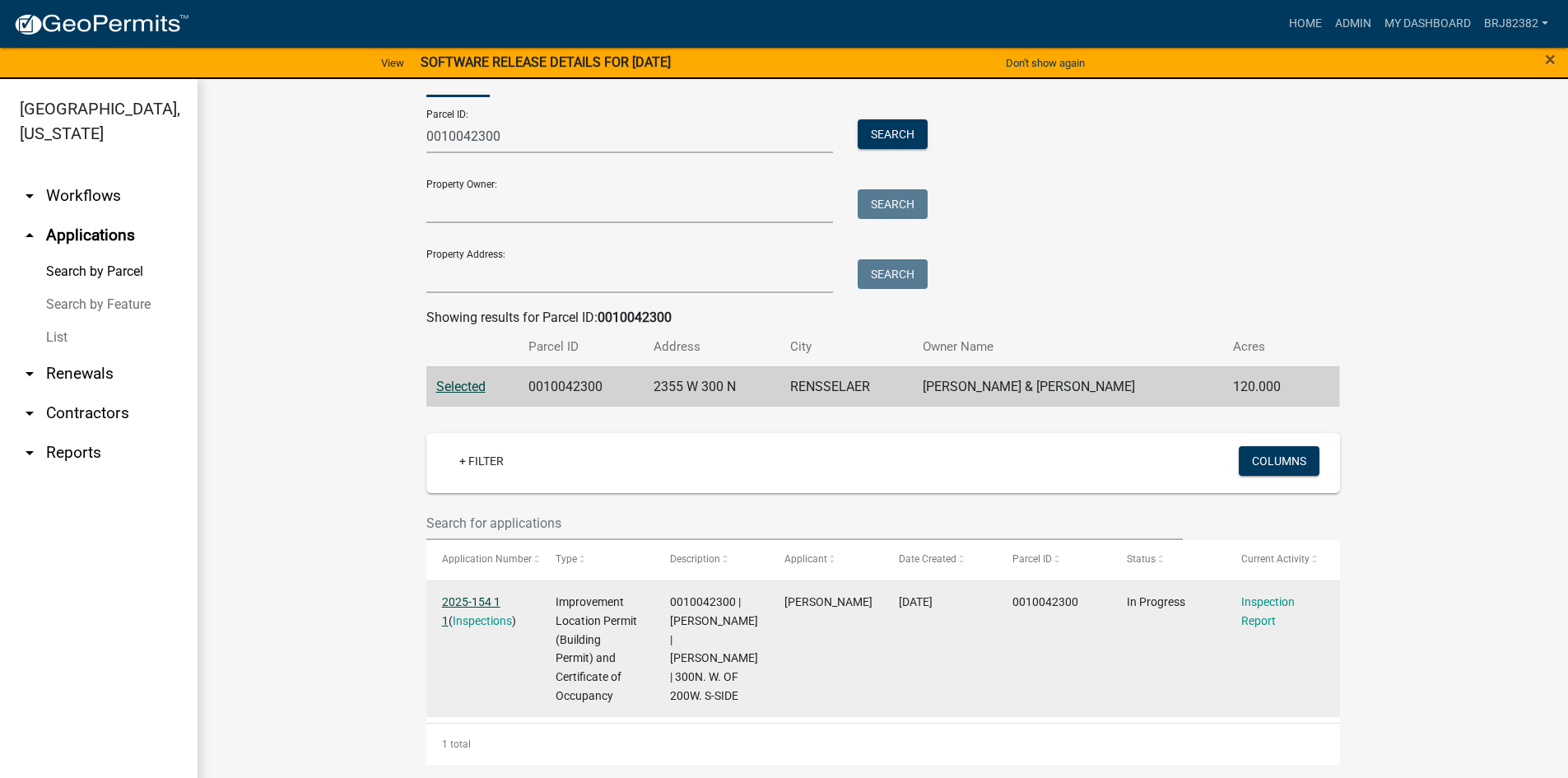
drag, startPoint x: 465, startPoint y: 579, endPoint x: 485, endPoint y: 575, distance: 20.4
click at [465, 595] on link "2025-154 1 1" at bounding box center [471, 610] width 58 height 32
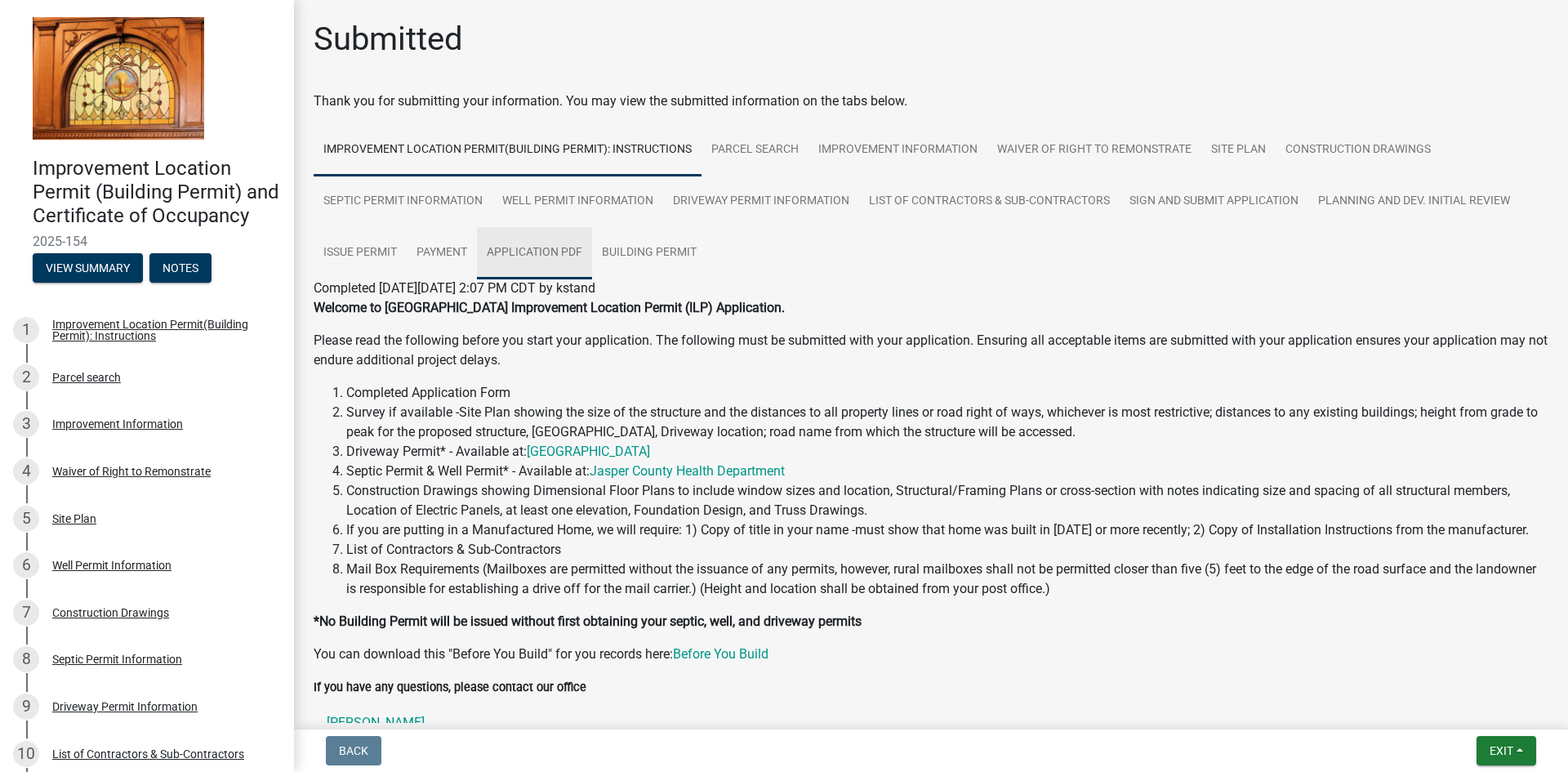
click at [517, 255] on link "Application PDF" at bounding box center [534, 253] width 115 height 52
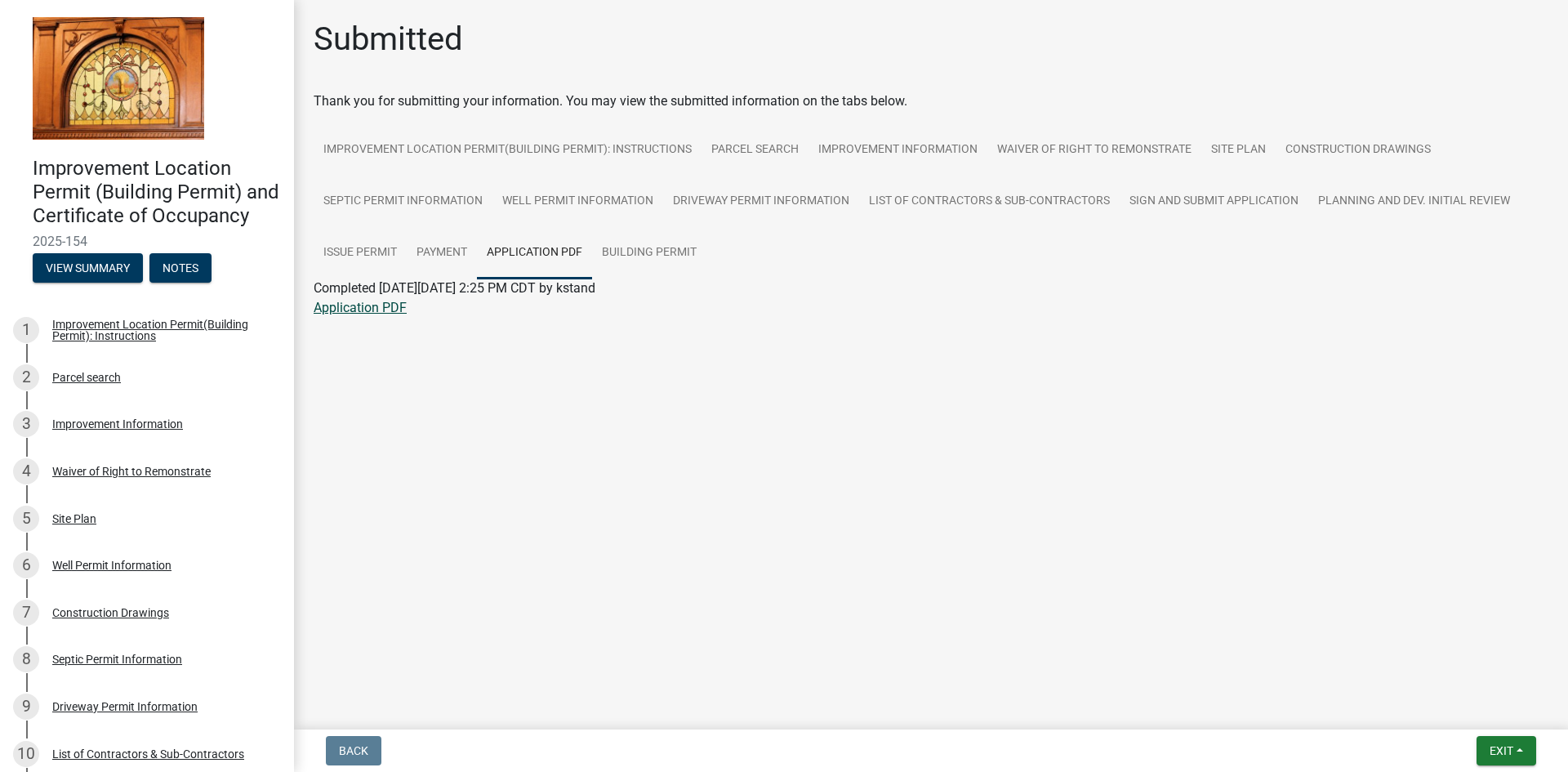
click at [377, 304] on link "Application PDF" at bounding box center [360, 307] width 93 height 15
drag, startPoint x: 1320, startPoint y: 149, endPoint x: 1206, endPoint y: 240, distance: 145.9
click at [1320, 150] on link "Construction Drawings" at bounding box center [1357, 150] width 165 height 52
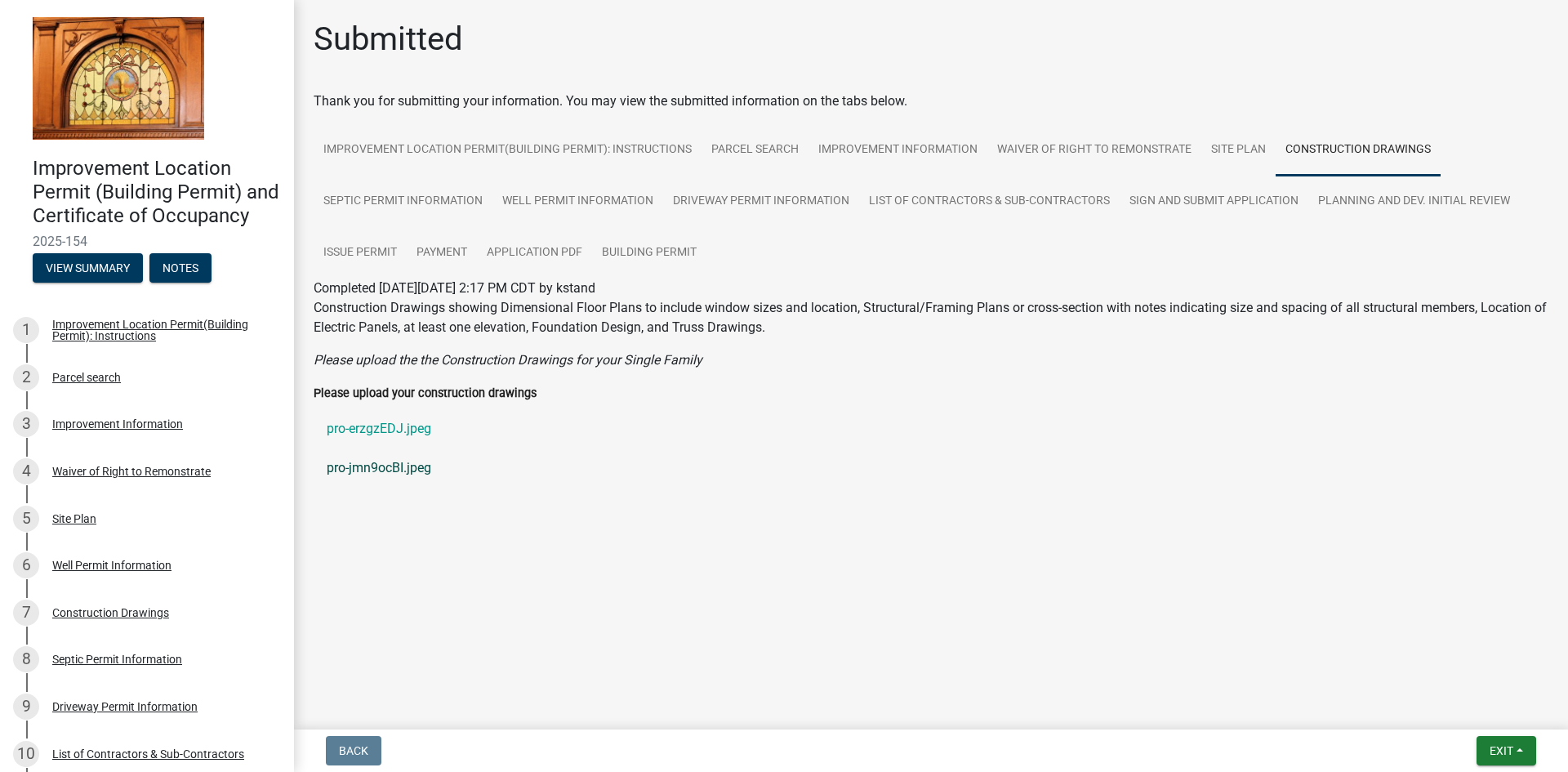
click at [383, 462] on link "pro-jmn9ocBI.jpeg" at bounding box center [931, 467] width 1235 height 39
click at [387, 428] on link "pro-erzgzEDJ.jpeg" at bounding box center [931, 428] width 1235 height 39
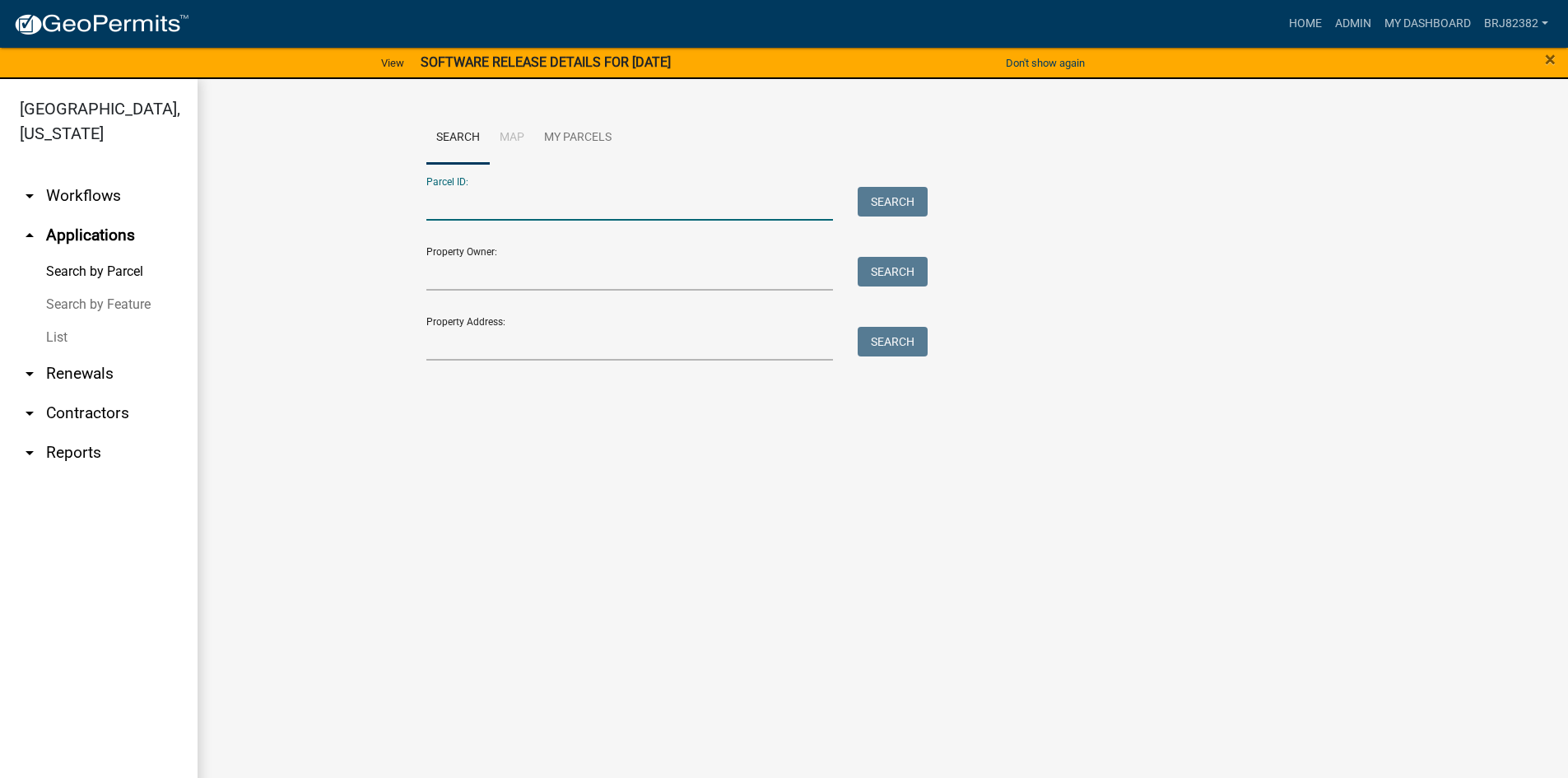
click at [492, 199] on input "Parcel ID:" at bounding box center [630, 203] width 407 height 34
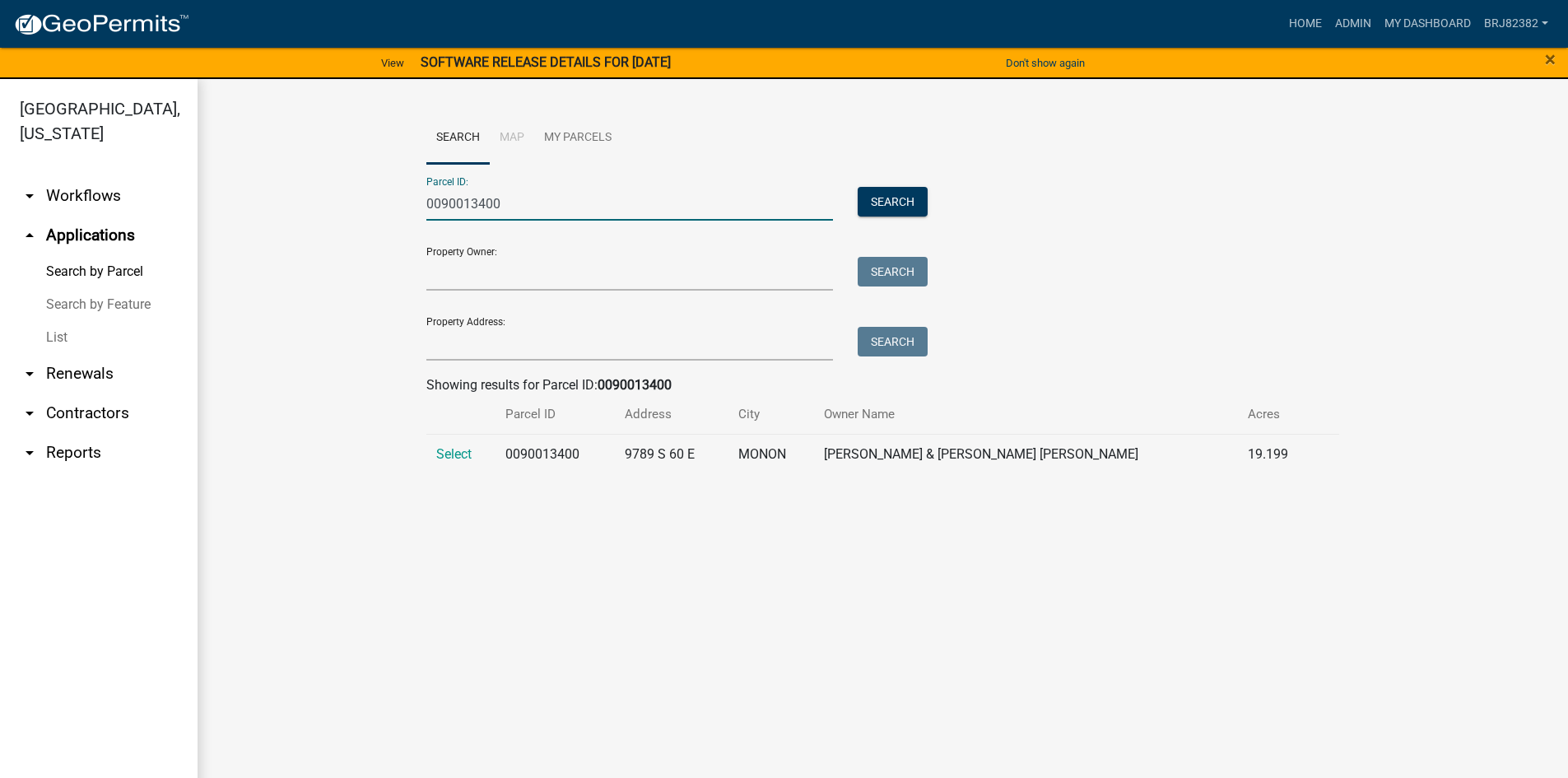
type input "0090013400"
click at [459, 446] on span "Select" at bounding box center [453, 453] width 35 height 15
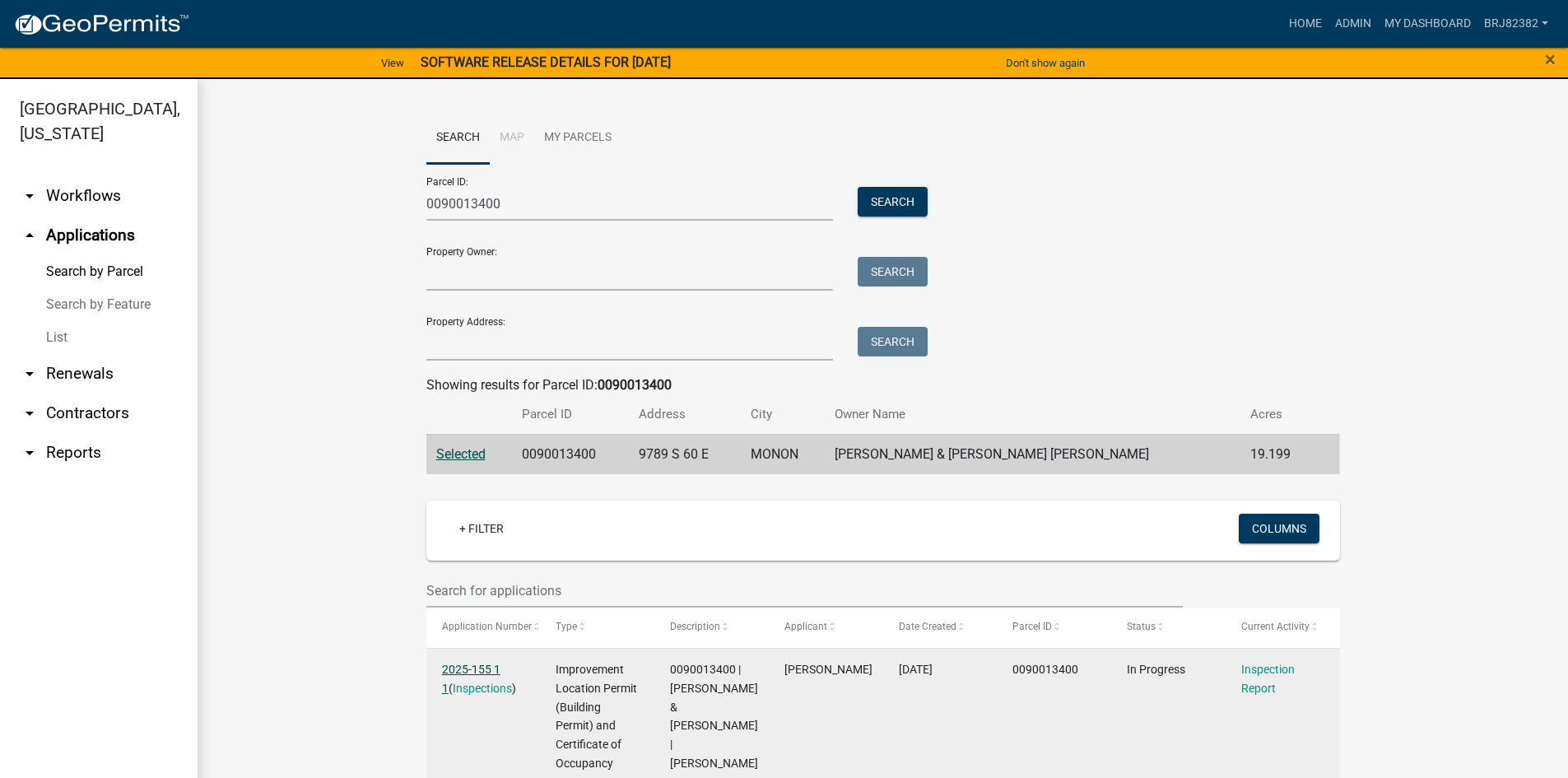
click at [487, 665] on link "2025-155 1 1" at bounding box center [471, 677] width 58 height 32
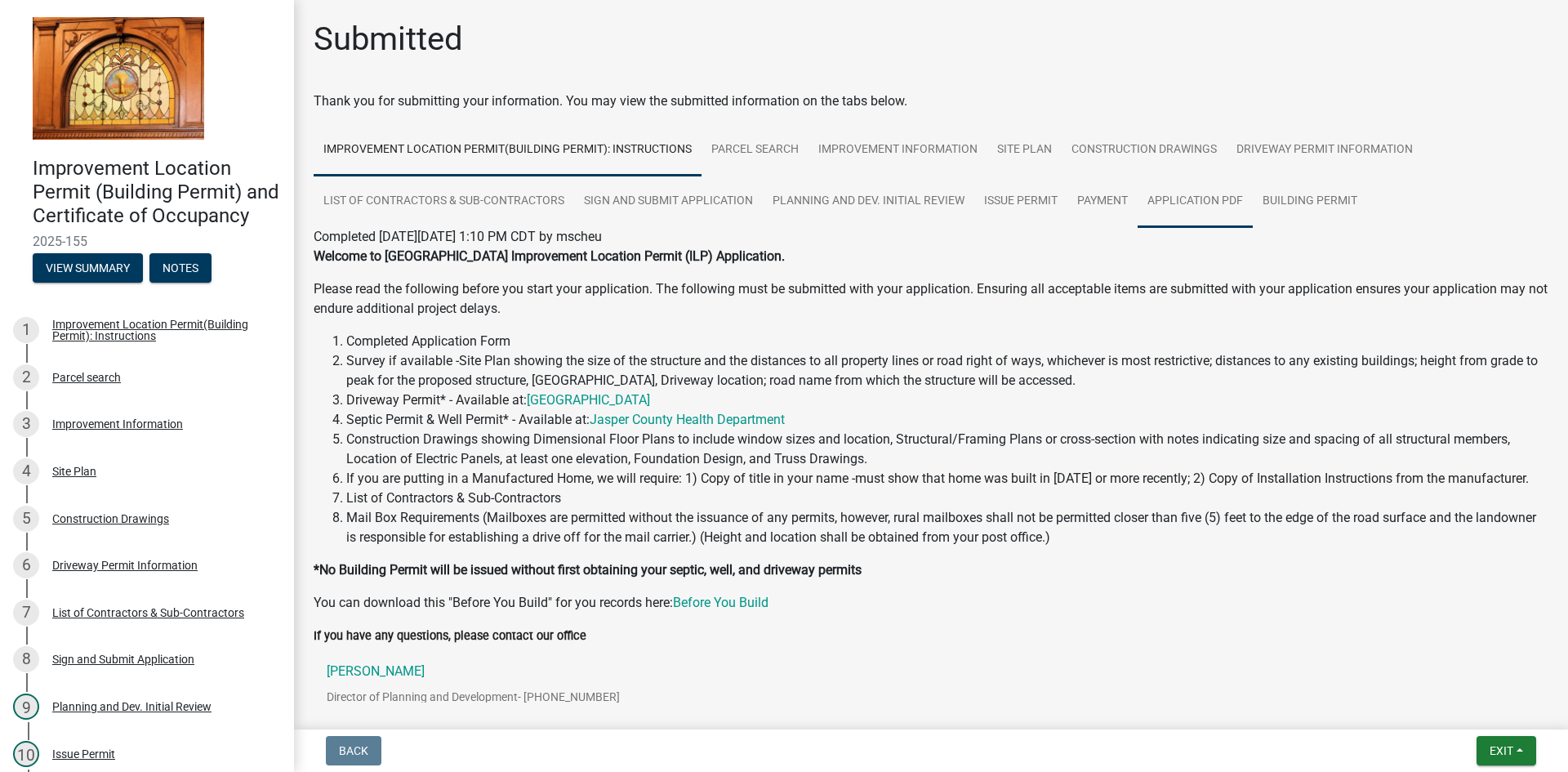
click at [1207, 206] on link "Application PDF" at bounding box center [1194, 202] width 115 height 52
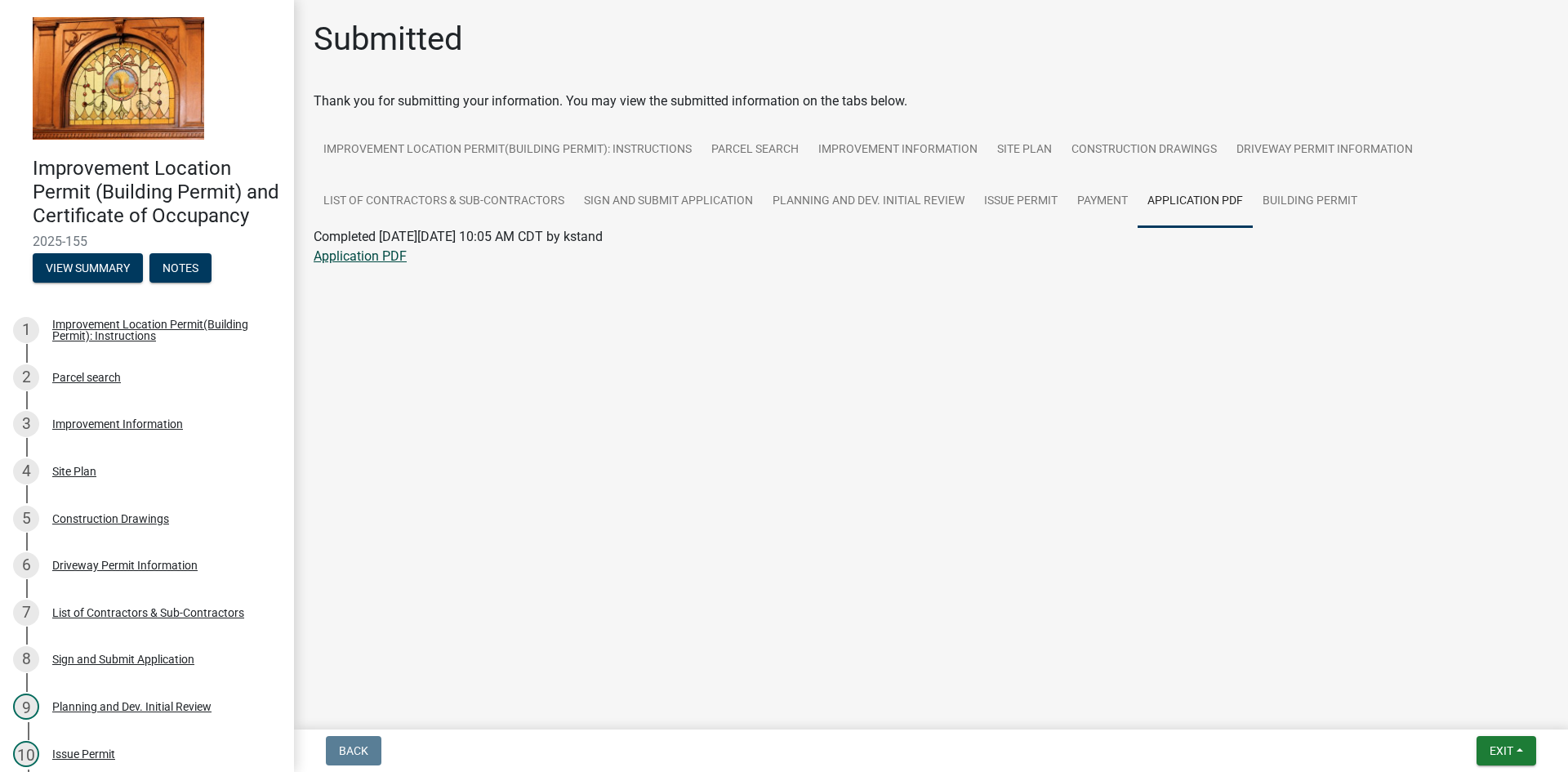
click at [377, 259] on link "Application PDF" at bounding box center [360, 256] width 93 height 15
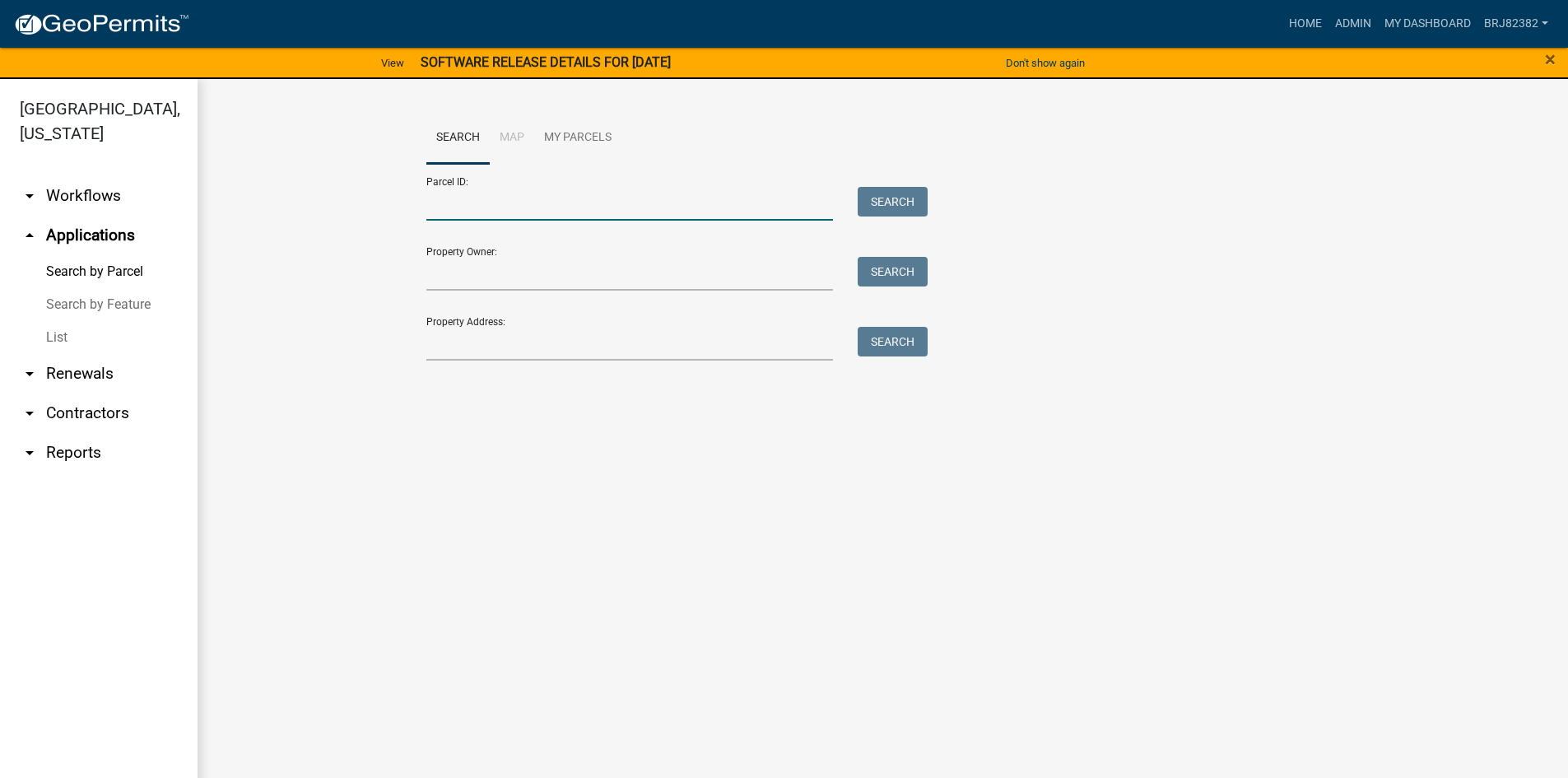
click at [464, 200] on input "Parcel ID:" at bounding box center [630, 203] width 407 height 34
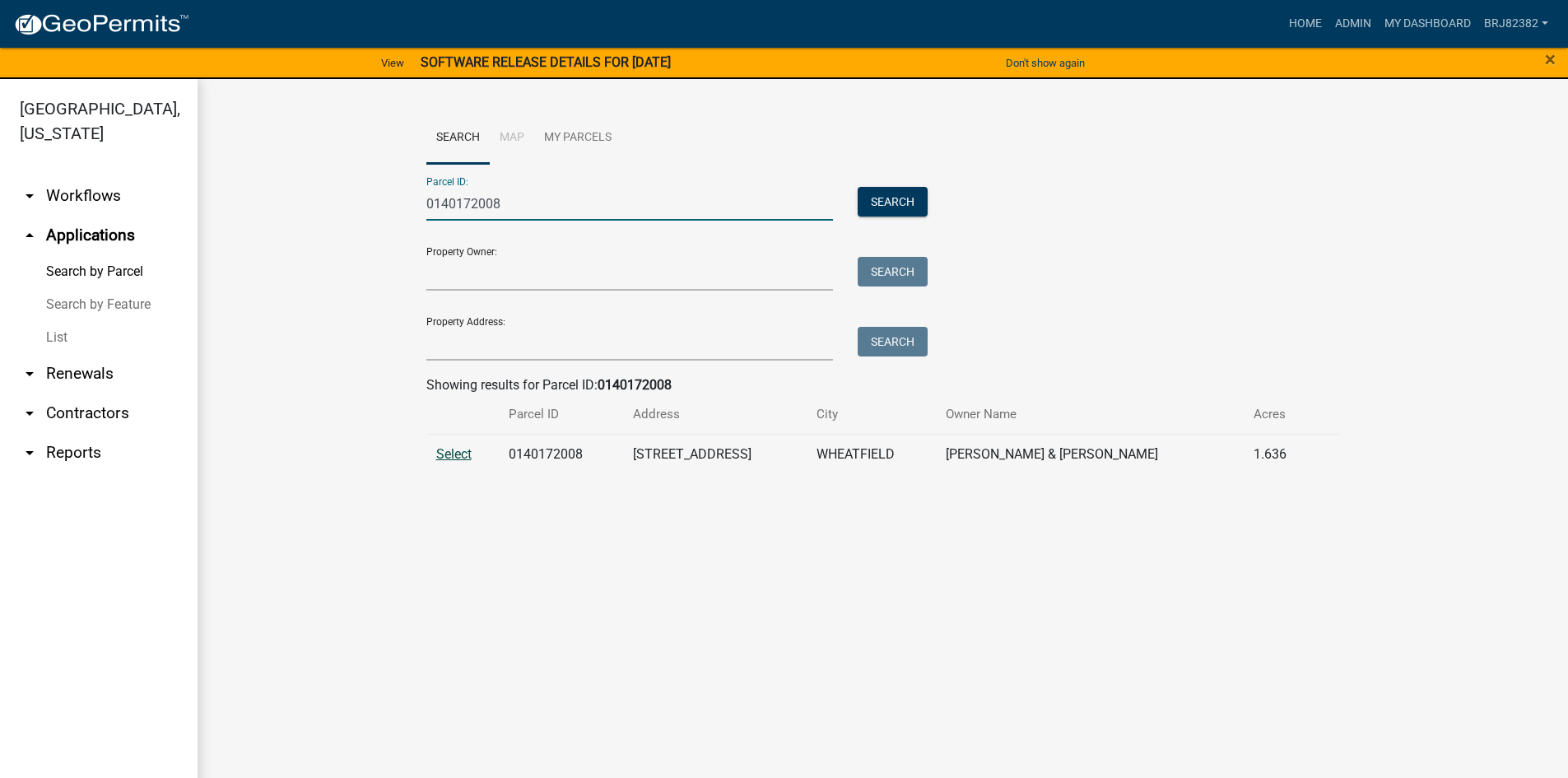
type input "0140172008"
click at [454, 454] on span "Select" at bounding box center [453, 453] width 35 height 15
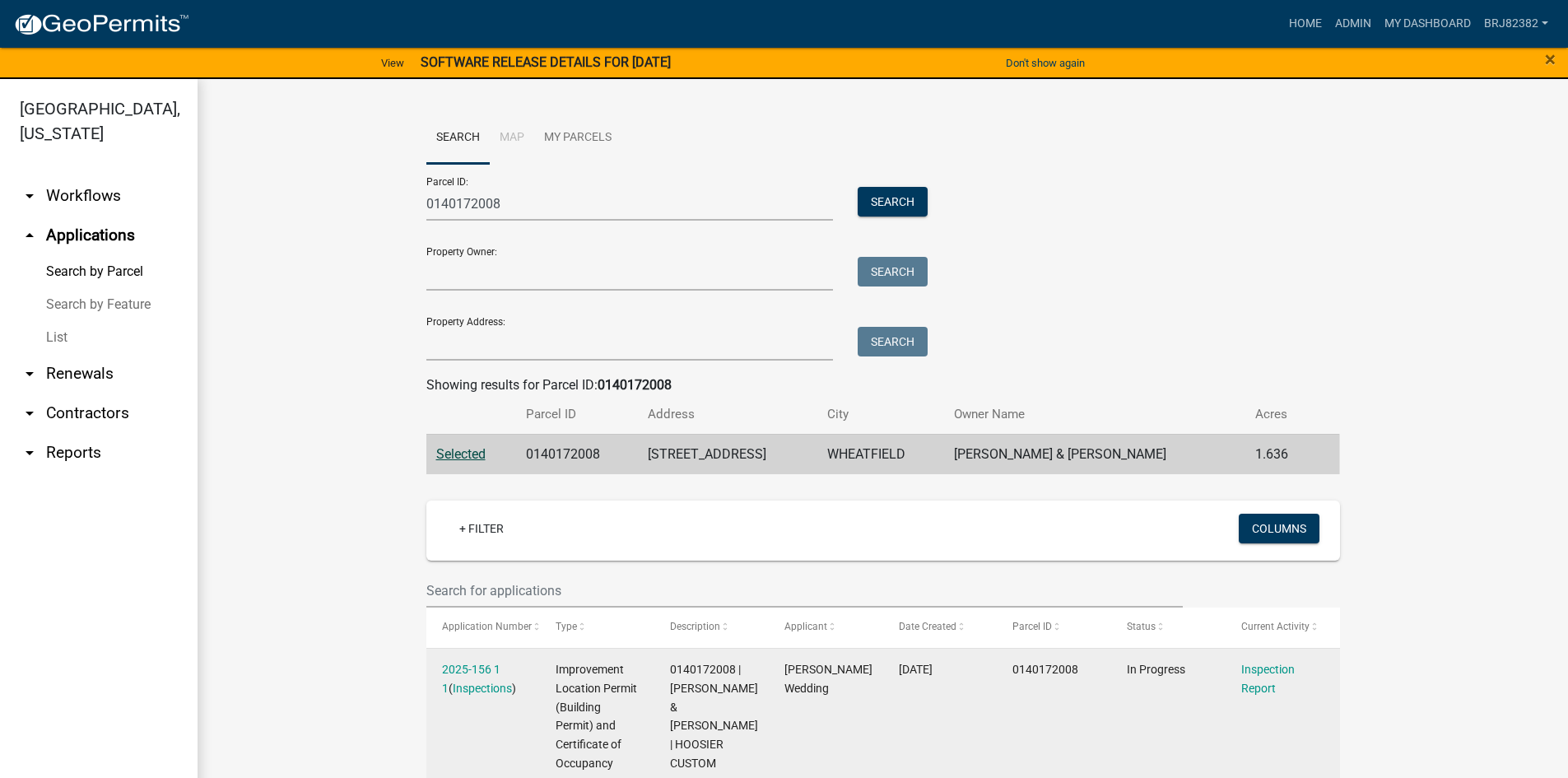
drag, startPoint x: 451, startPoint y: 660, endPoint x: 488, endPoint y: 658, distance: 37.1
click at [451, 661] on div "2025-156 1 1 ( Inspections )" at bounding box center [483, 679] width 82 height 38
click at [451, 672] on link "2025-156 1 1" at bounding box center [471, 677] width 58 height 32
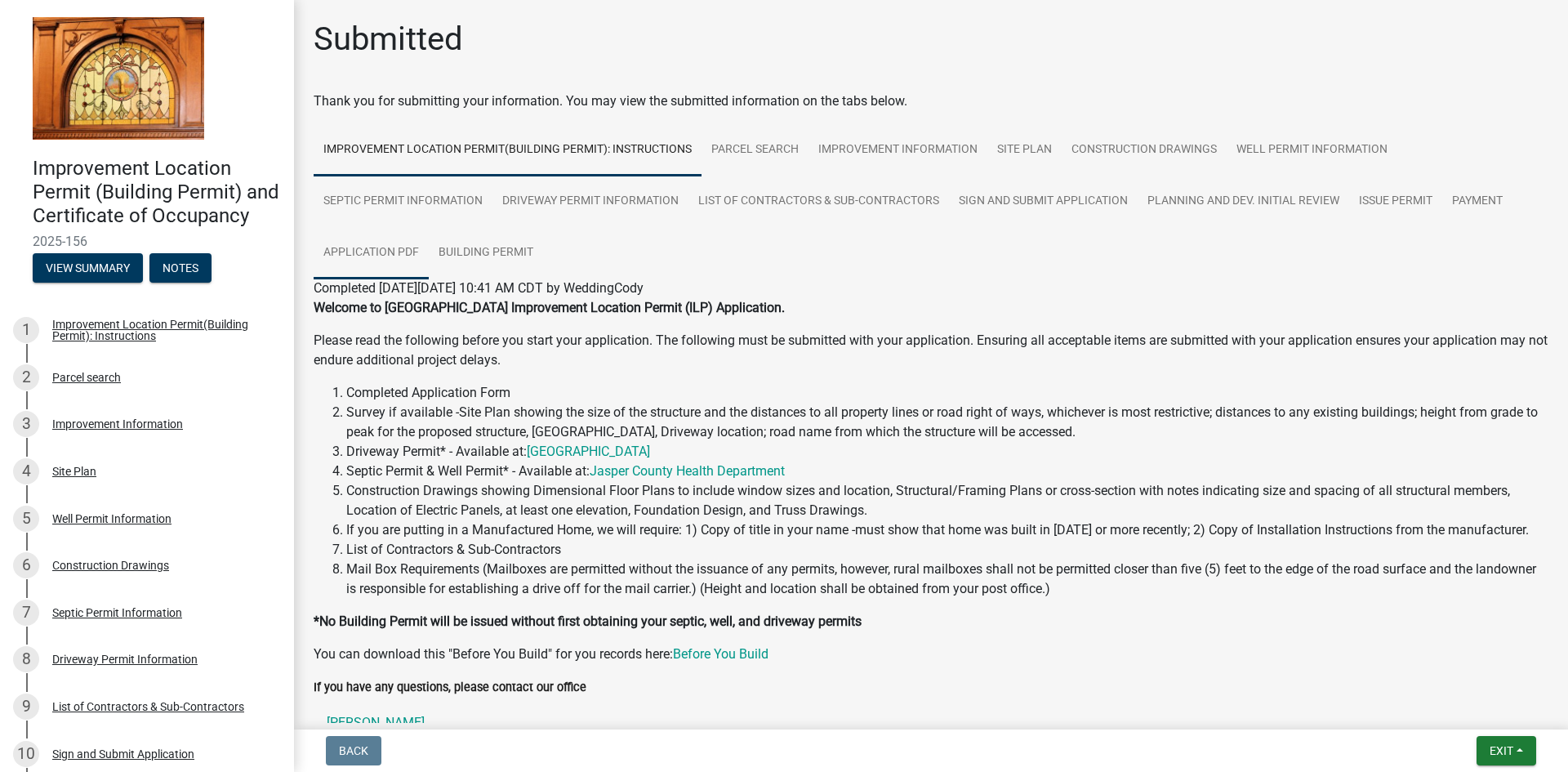
drag, startPoint x: 375, startPoint y: 250, endPoint x: 588, endPoint y: 363, distance: 241.1
click at [375, 249] on link "Application PDF" at bounding box center [371, 253] width 115 height 52
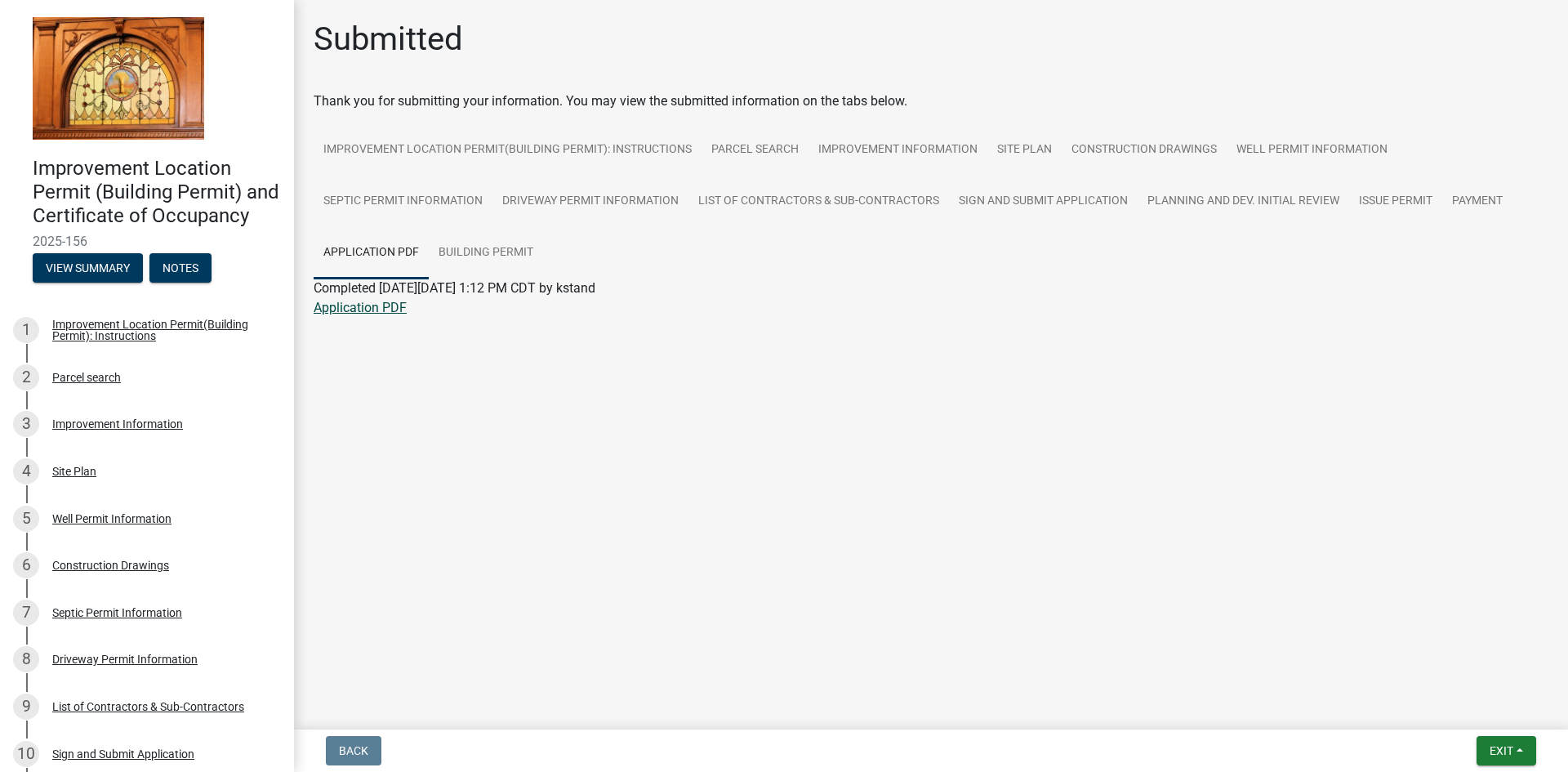
click at [345, 302] on link "Application PDF" at bounding box center [360, 307] width 93 height 15
click at [369, 257] on link "Application PDF" at bounding box center [371, 253] width 115 height 52
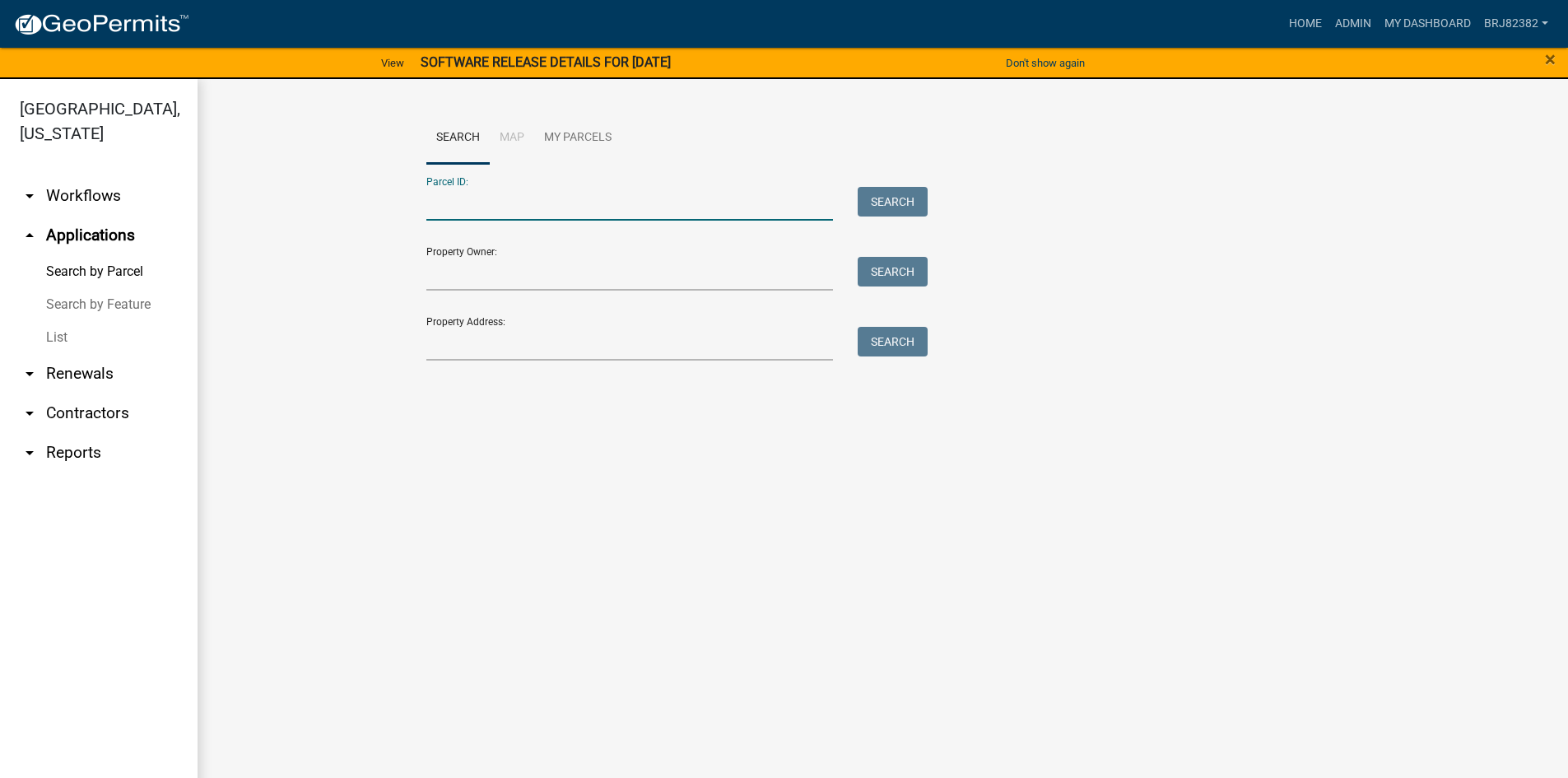
click at [443, 213] on input "Parcel ID:" at bounding box center [630, 203] width 407 height 34
drag, startPoint x: 353, startPoint y: 210, endPoint x: 252, endPoint y: 202, distance: 101.3
click at [252, 202] on wm-workflow-application-search-view "Search Map My Parcels Parcel ID: 00700139001 Search Property Owner: Search Prop…" at bounding box center [882, 270] width 1304 height 316
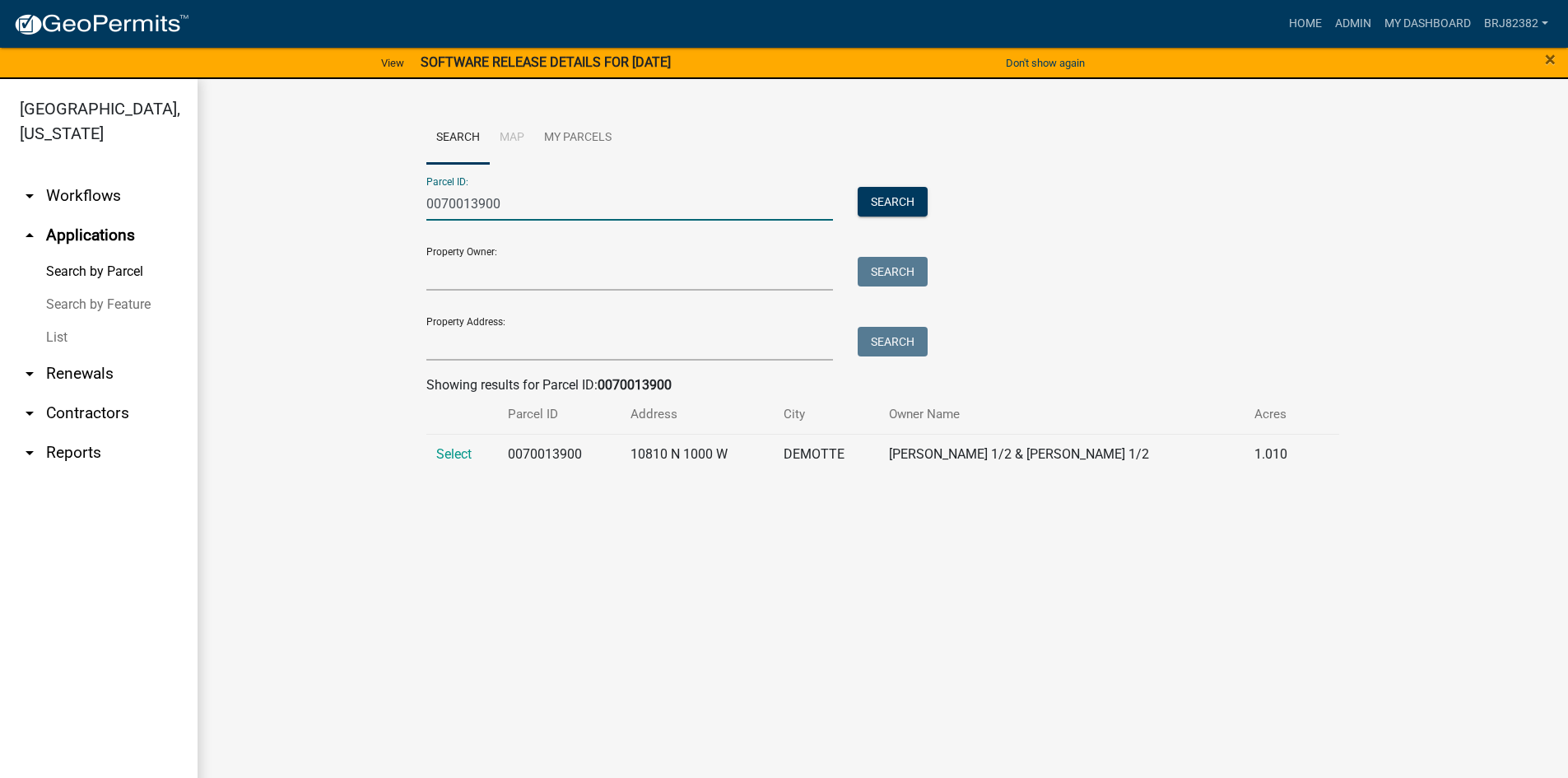
type input "0070013900"
click at [438, 451] on span "Select" at bounding box center [453, 453] width 35 height 15
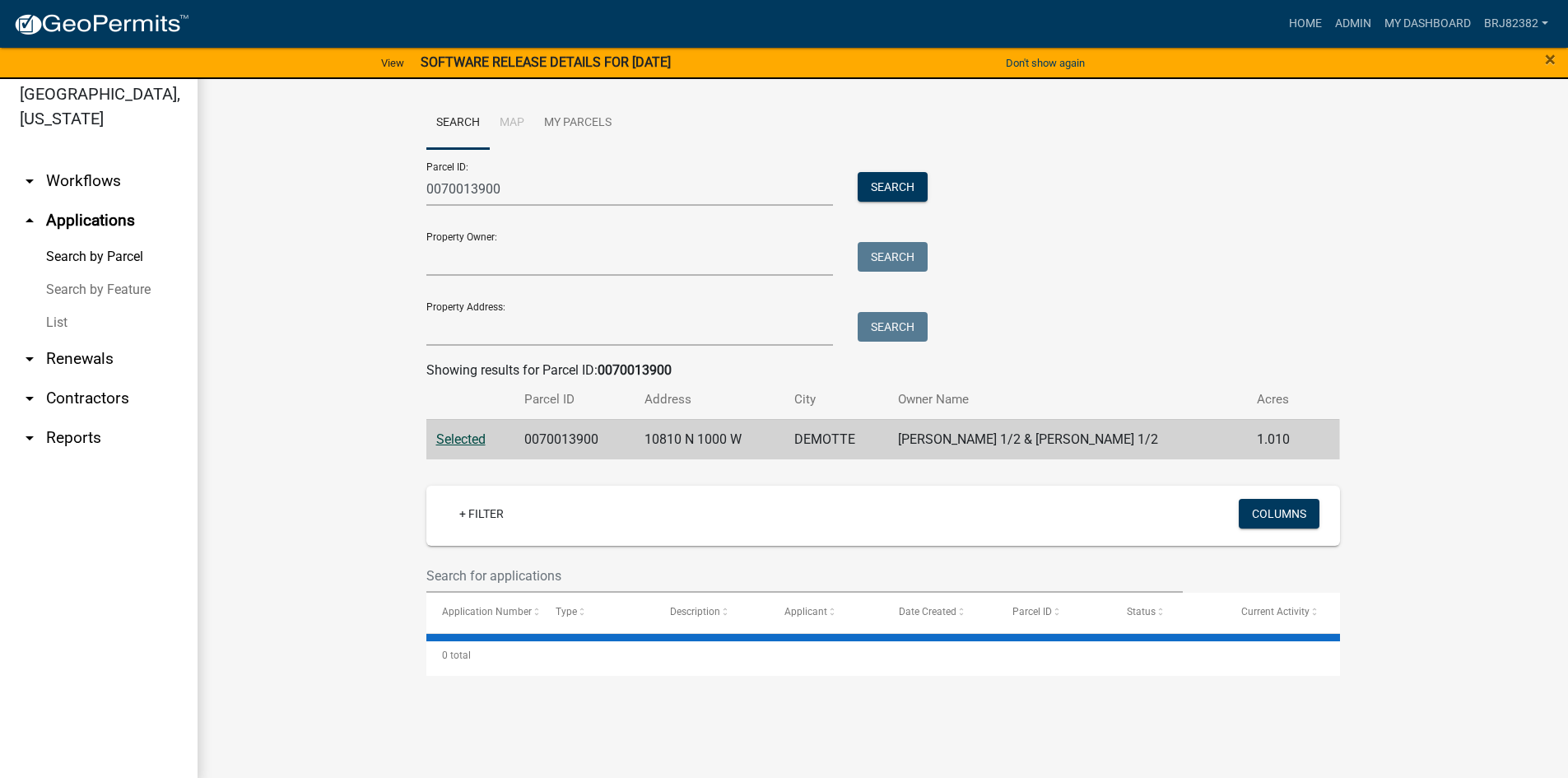
scroll to position [20, 0]
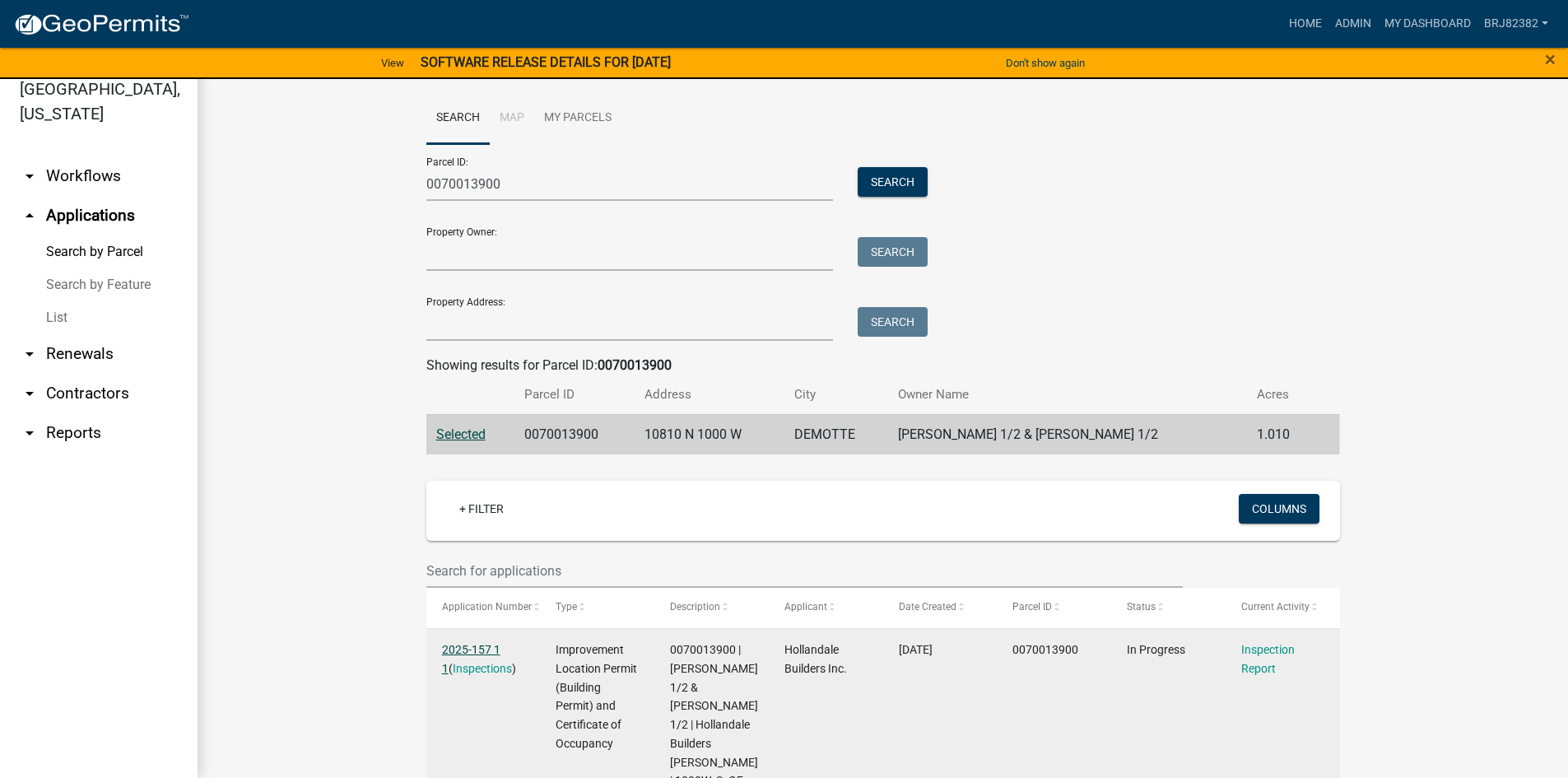
click at [493, 646] on link "2025-157 1 1" at bounding box center [471, 658] width 58 height 32
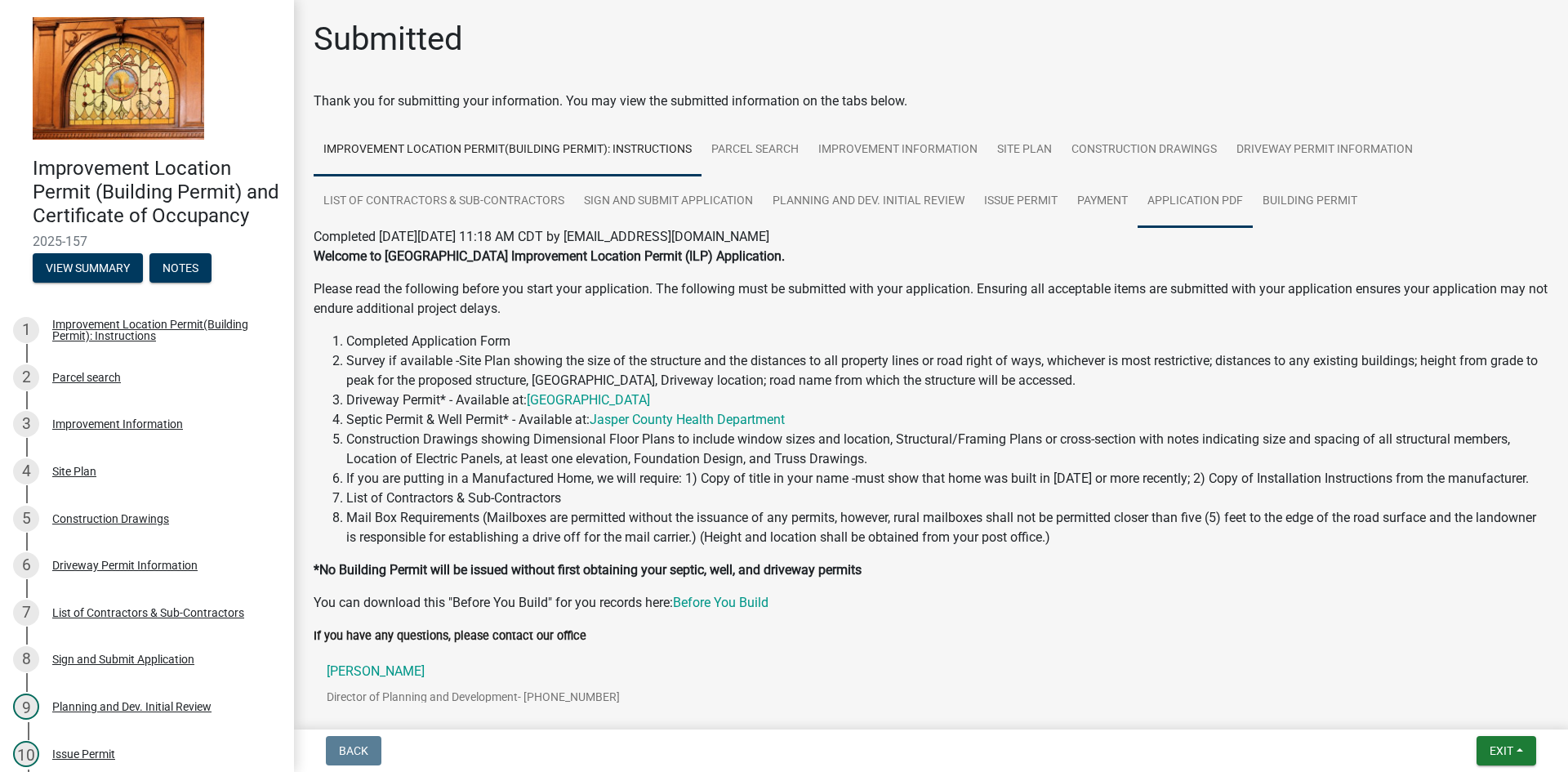
click at [1183, 202] on link "Application PDF" at bounding box center [1194, 202] width 115 height 52
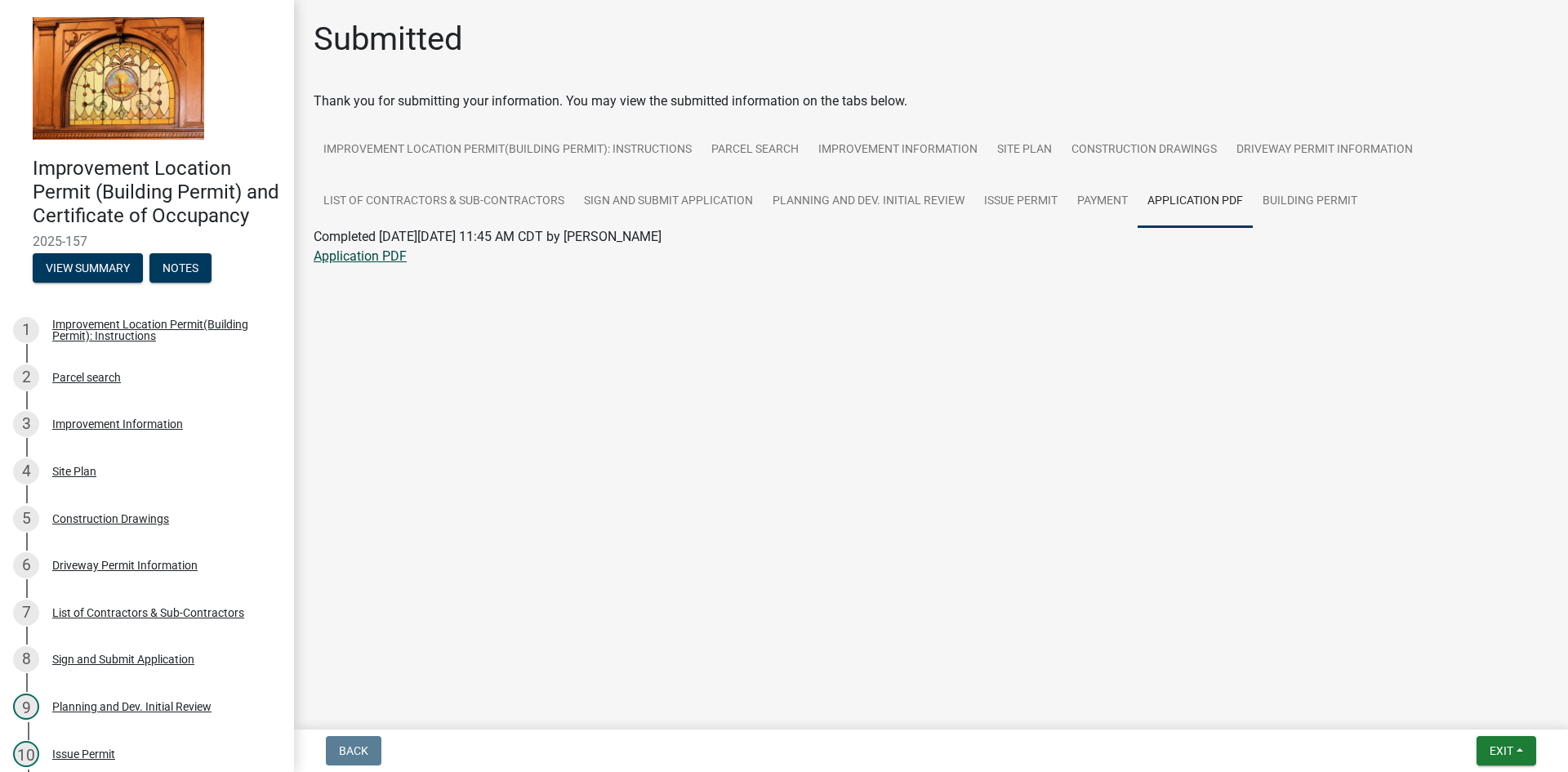
click at [339, 261] on link "Application PDF" at bounding box center [360, 256] width 93 height 15
click at [1131, 139] on link "Construction Drawings" at bounding box center [1143, 150] width 165 height 52
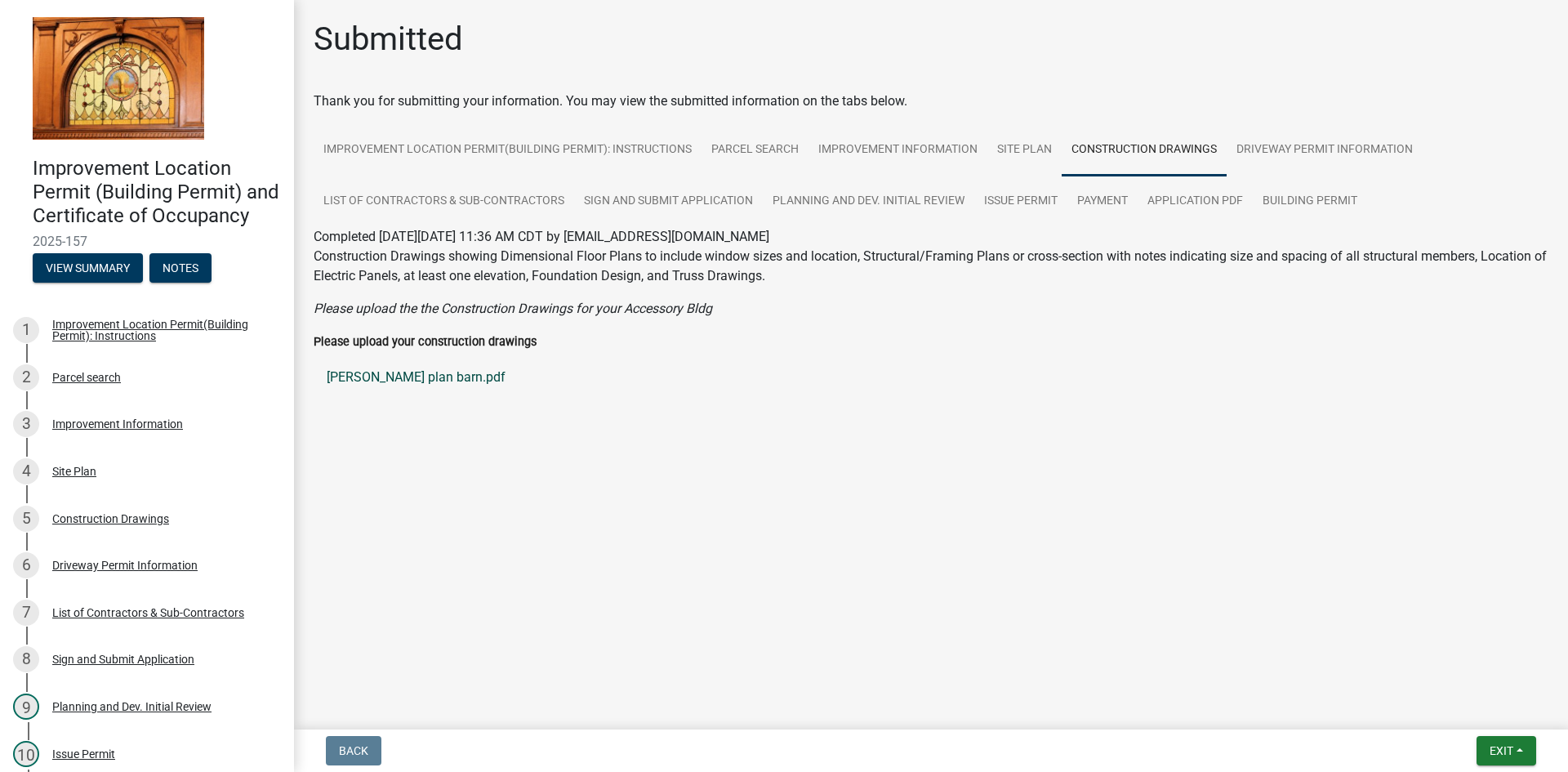
click at [368, 377] on link "[PERSON_NAME] plan barn.pdf" at bounding box center [931, 376] width 1235 height 39
